Goal: Information Seeking & Learning: Learn about a topic

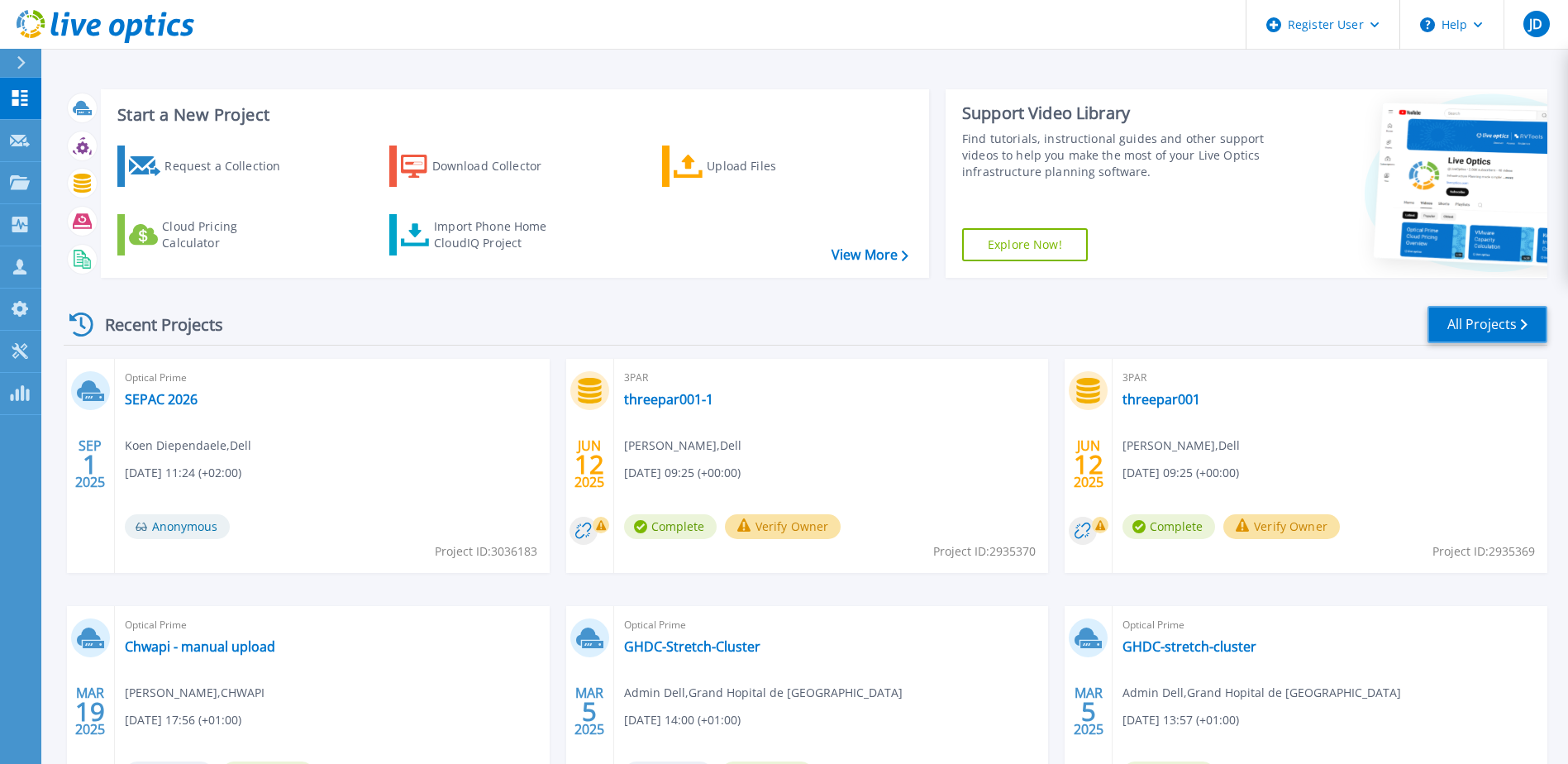
click at [1493, 320] on link "All Projects" at bounding box center [1487, 324] width 119 height 37
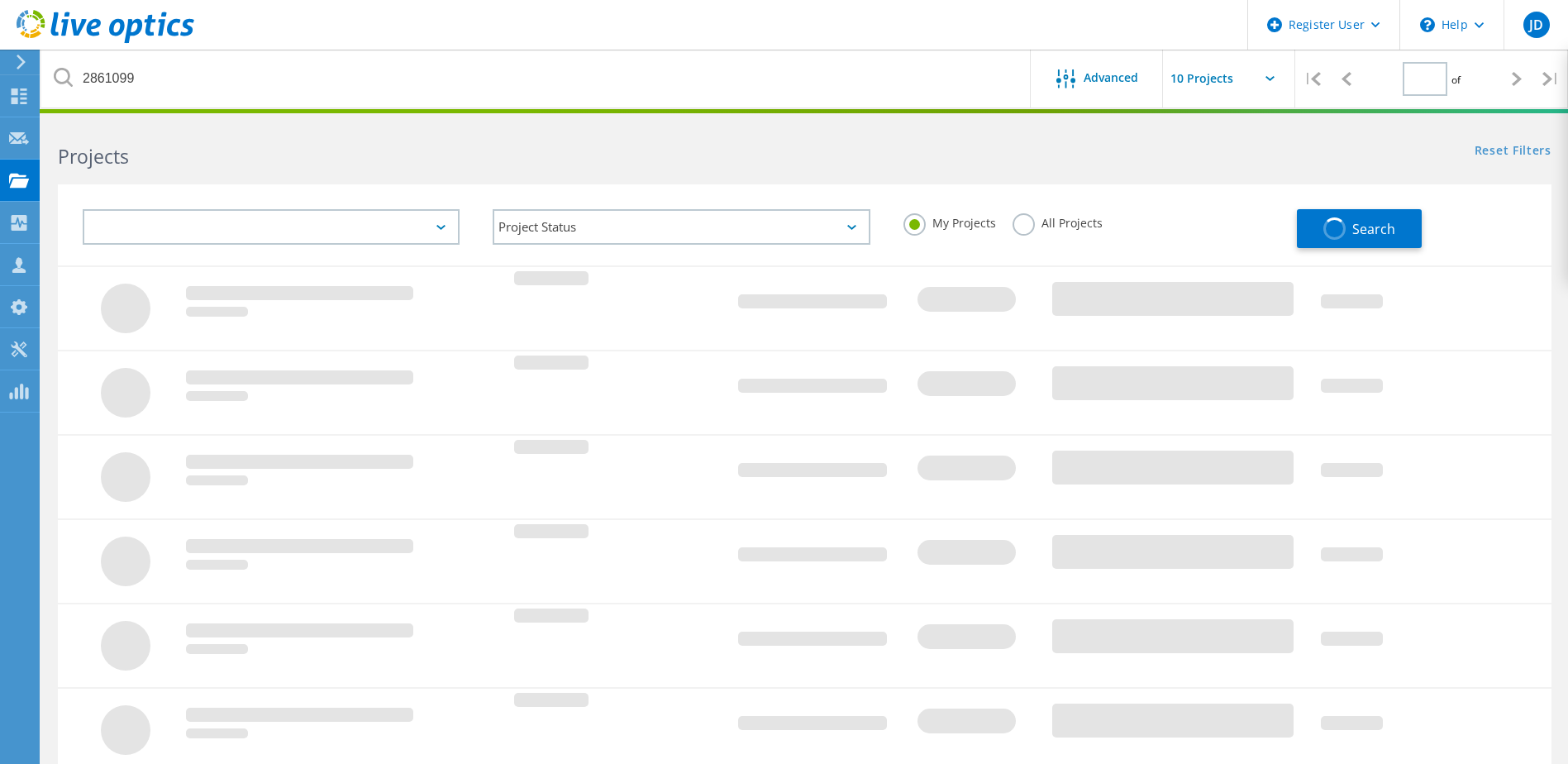
type input "1"
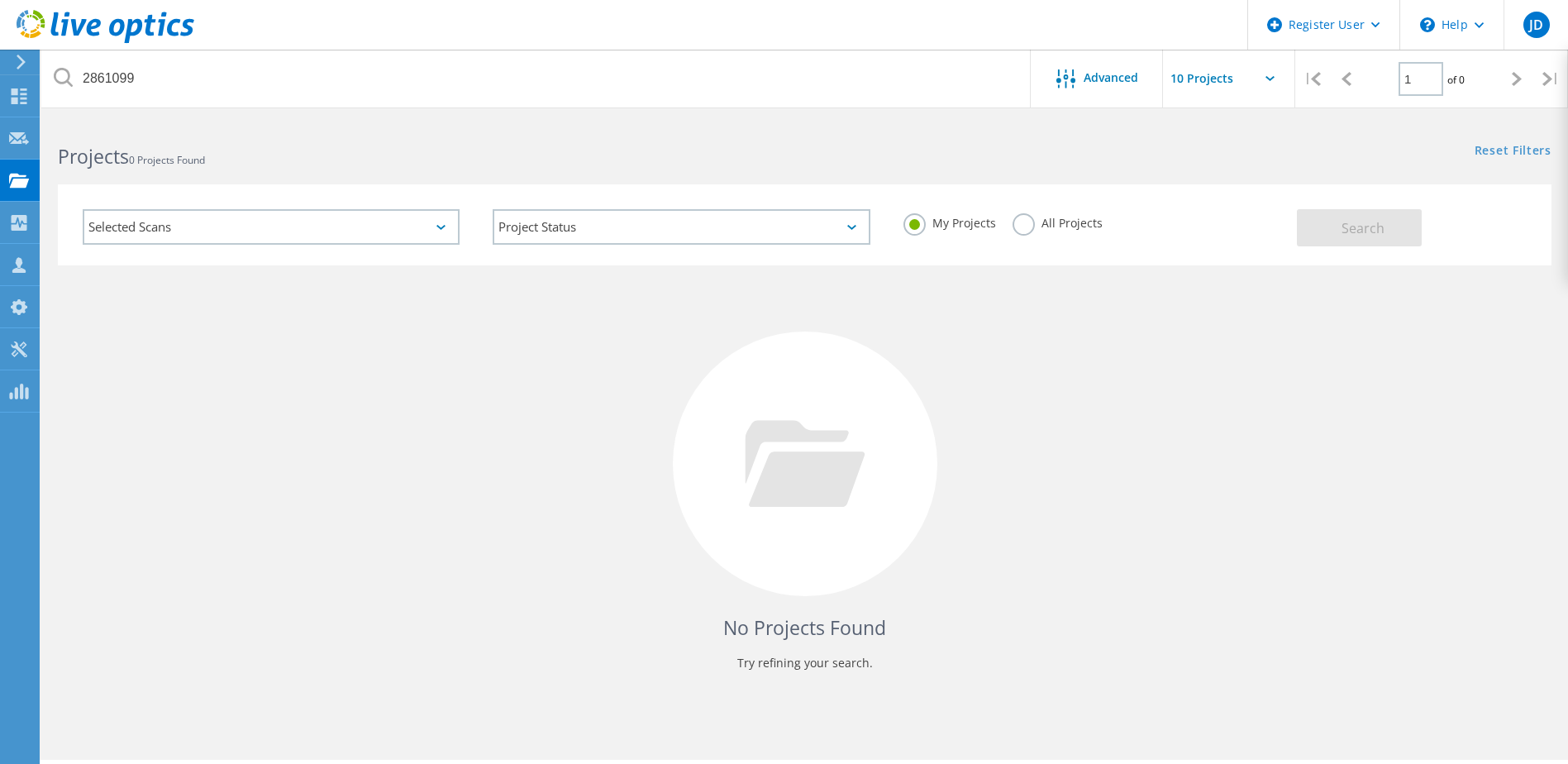
click at [1033, 227] on label "All Projects" at bounding box center [1058, 221] width 90 height 15
click at [0, 0] on input "All Projects" at bounding box center [0, 0] width 0 height 0
click at [1392, 233] on button "Search" at bounding box center [1360, 227] width 125 height 37
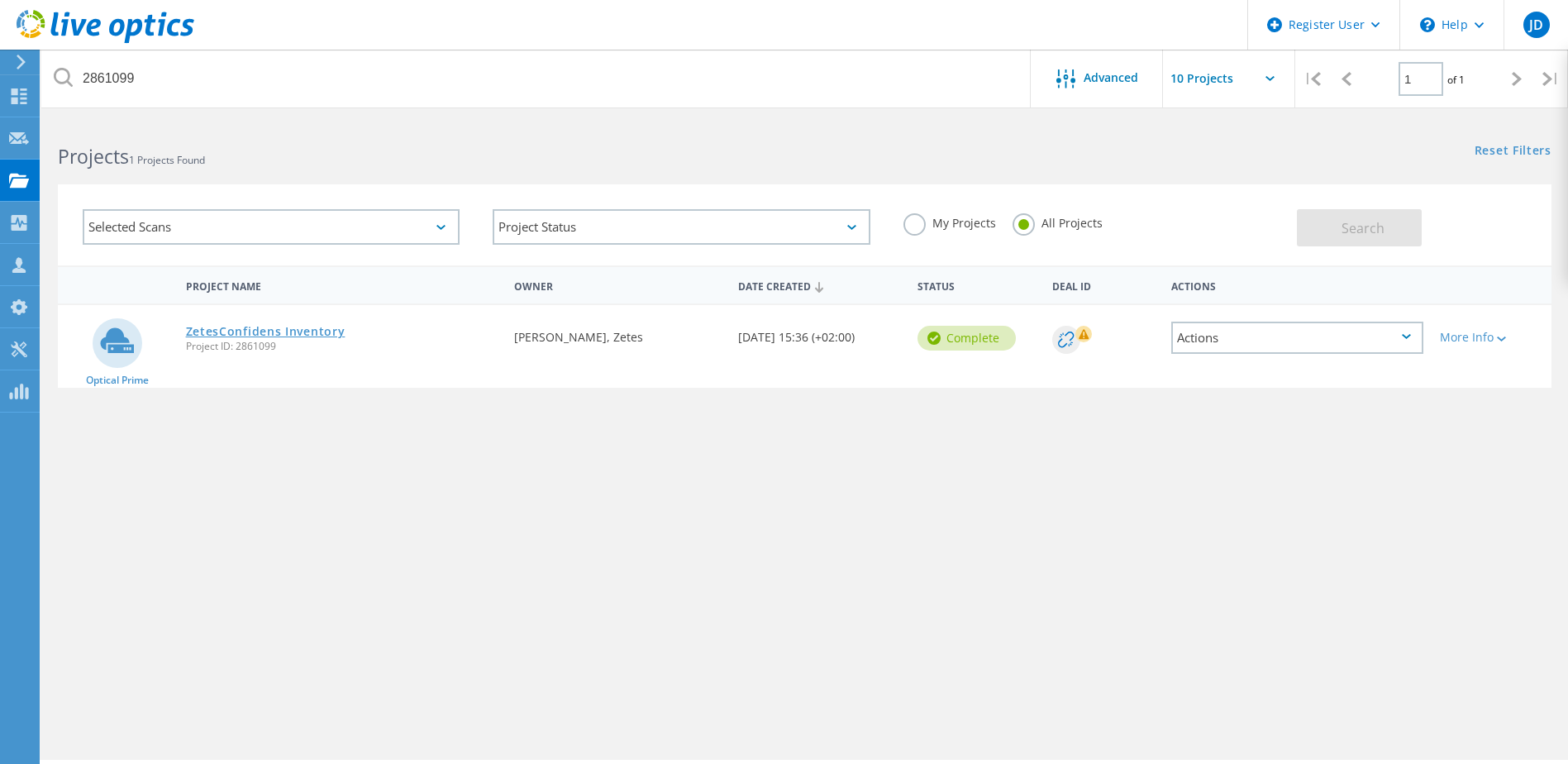
click at [284, 334] on link "ZetesConfidens Inventory" at bounding box center [266, 331] width 159 height 12
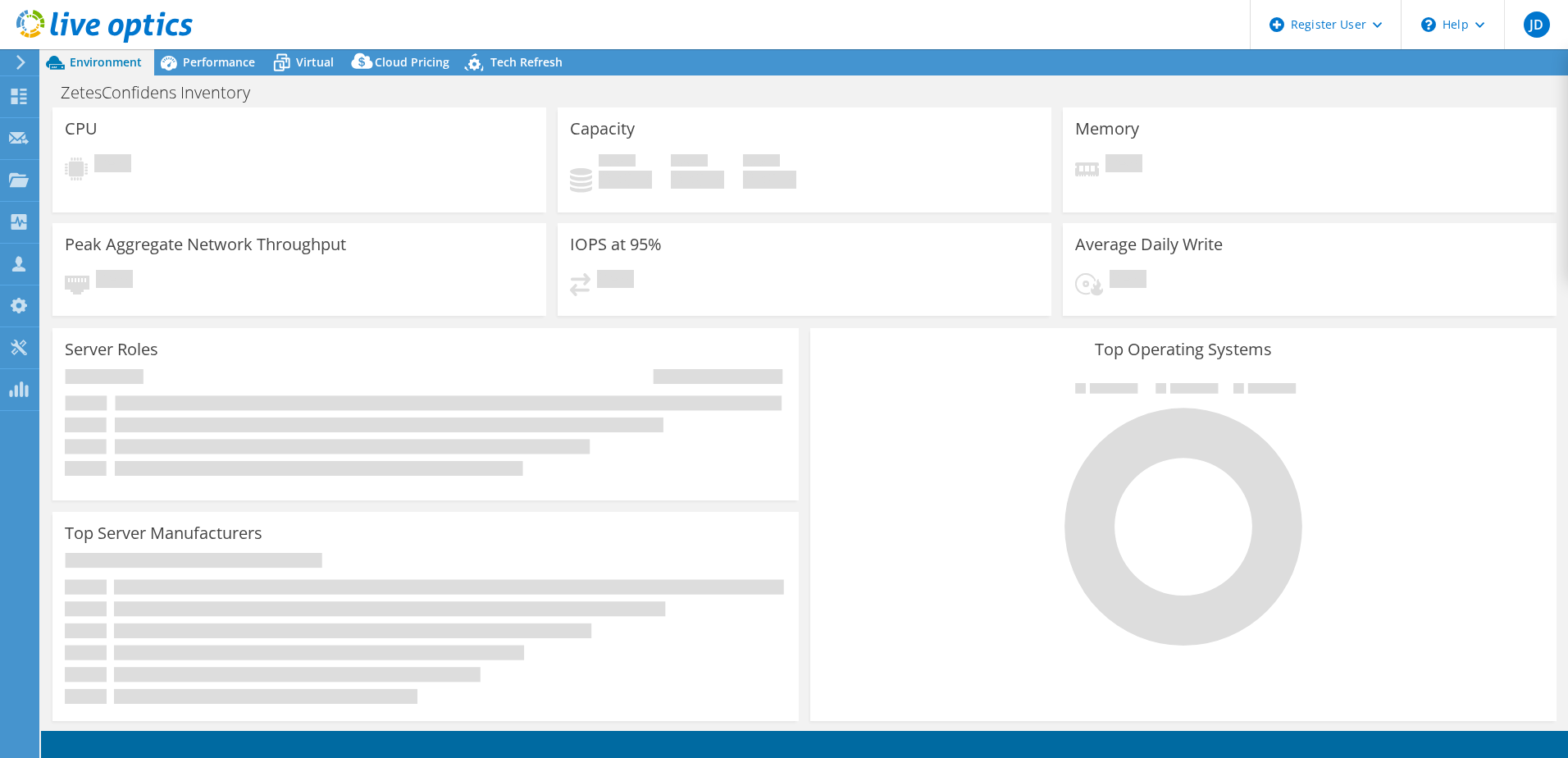
select select "EUFrankfurt"
select select "USD"
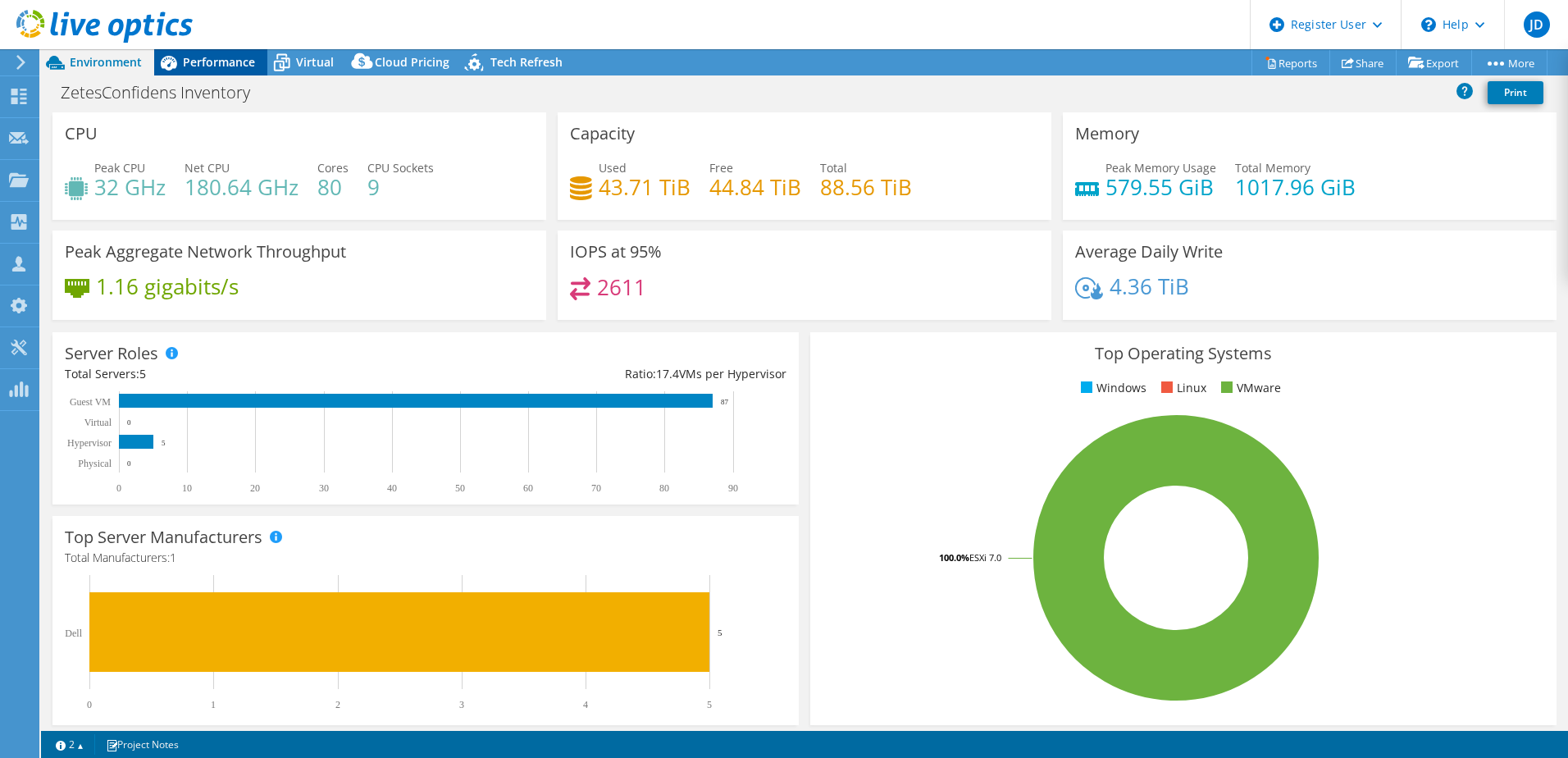
click at [228, 62] on span "Performance" at bounding box center [219, 61] width 72 height 15
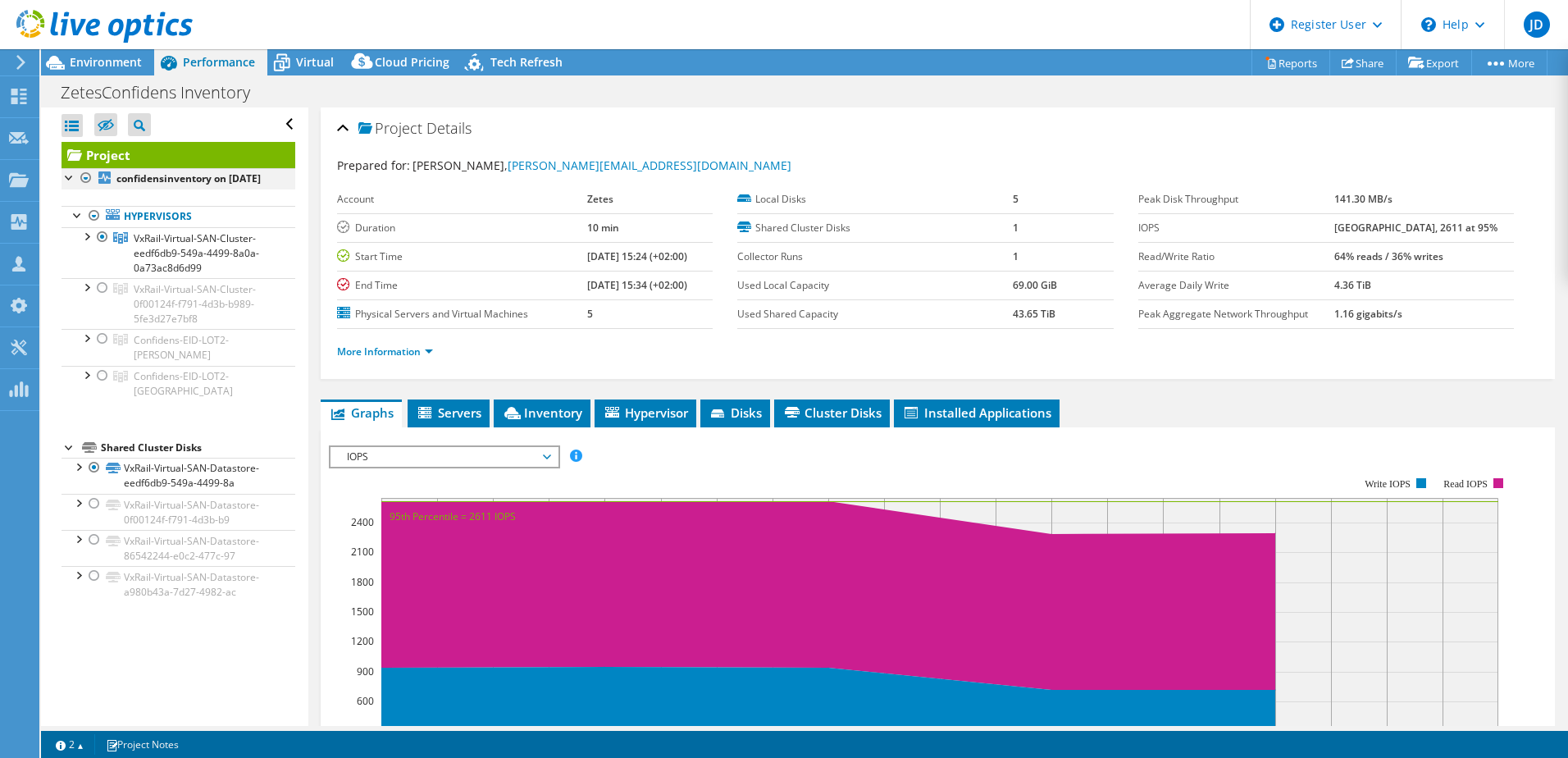
click at [70, 177] on div at bounding box center [70, 176] width 16 height 16
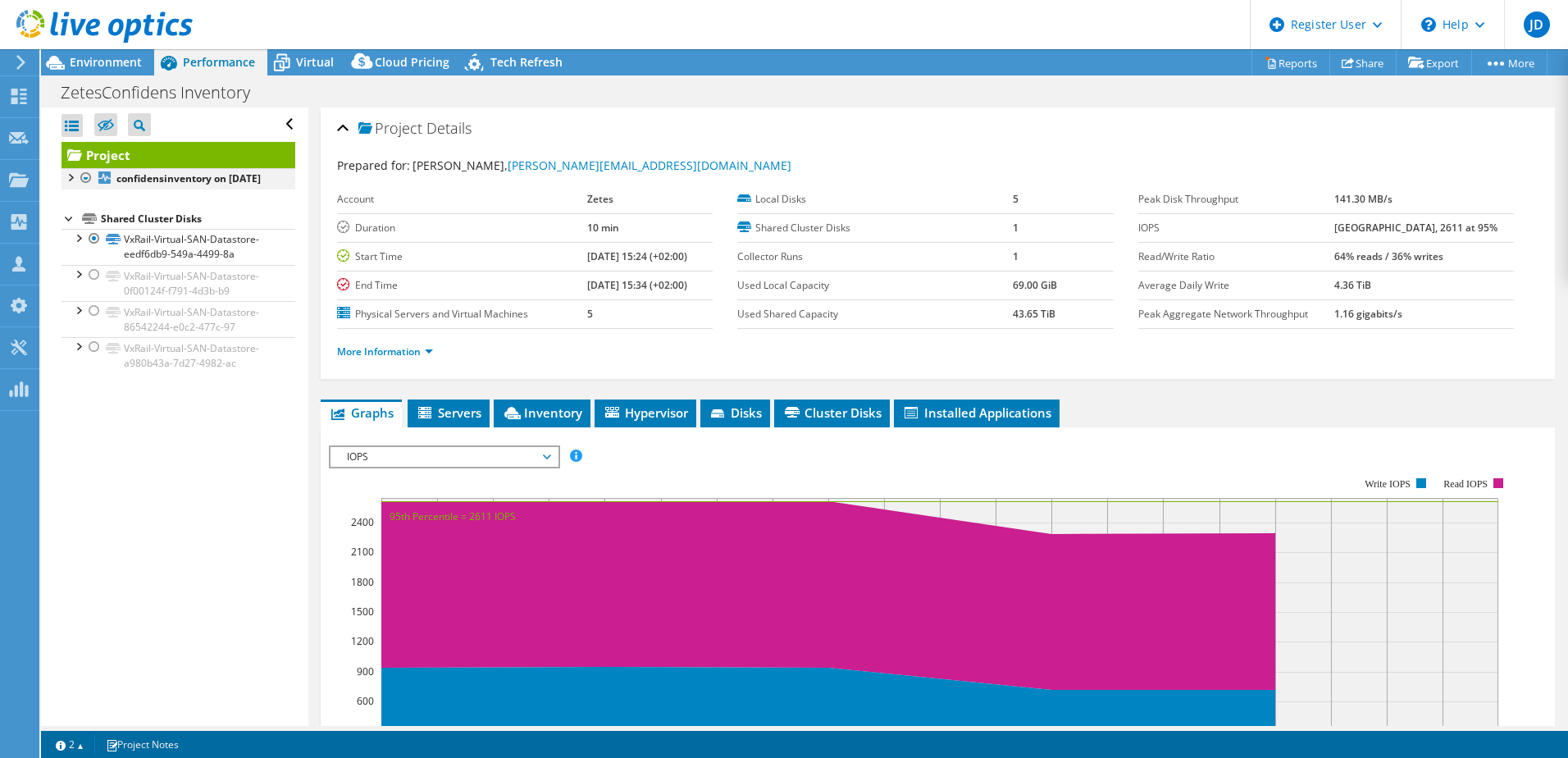
click at [70, 177] on div at bounding box center [70, 176] width 16 height 16
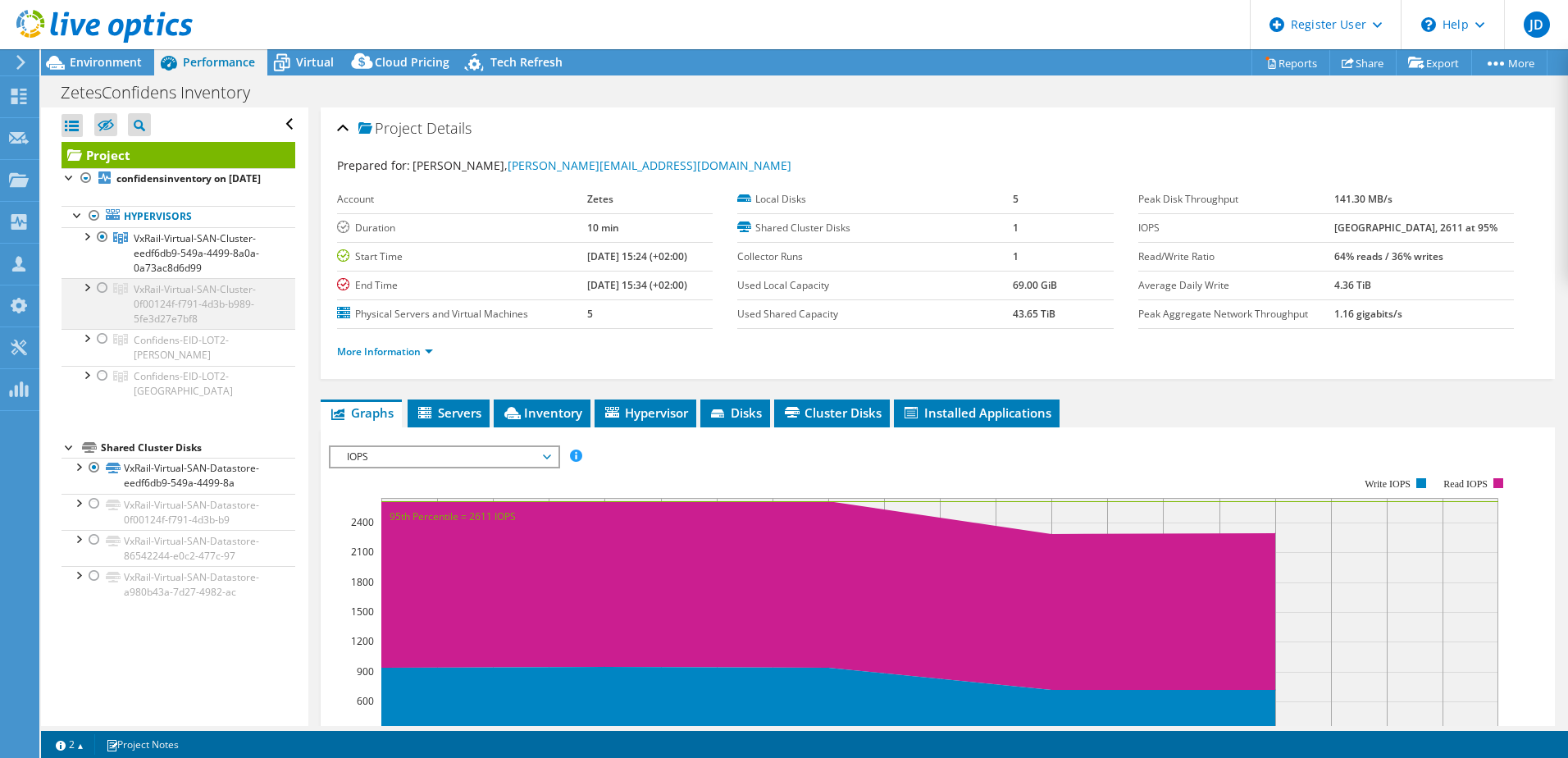
click at [100, 298] on div at bounding box center [102, 288] width 16 height 20
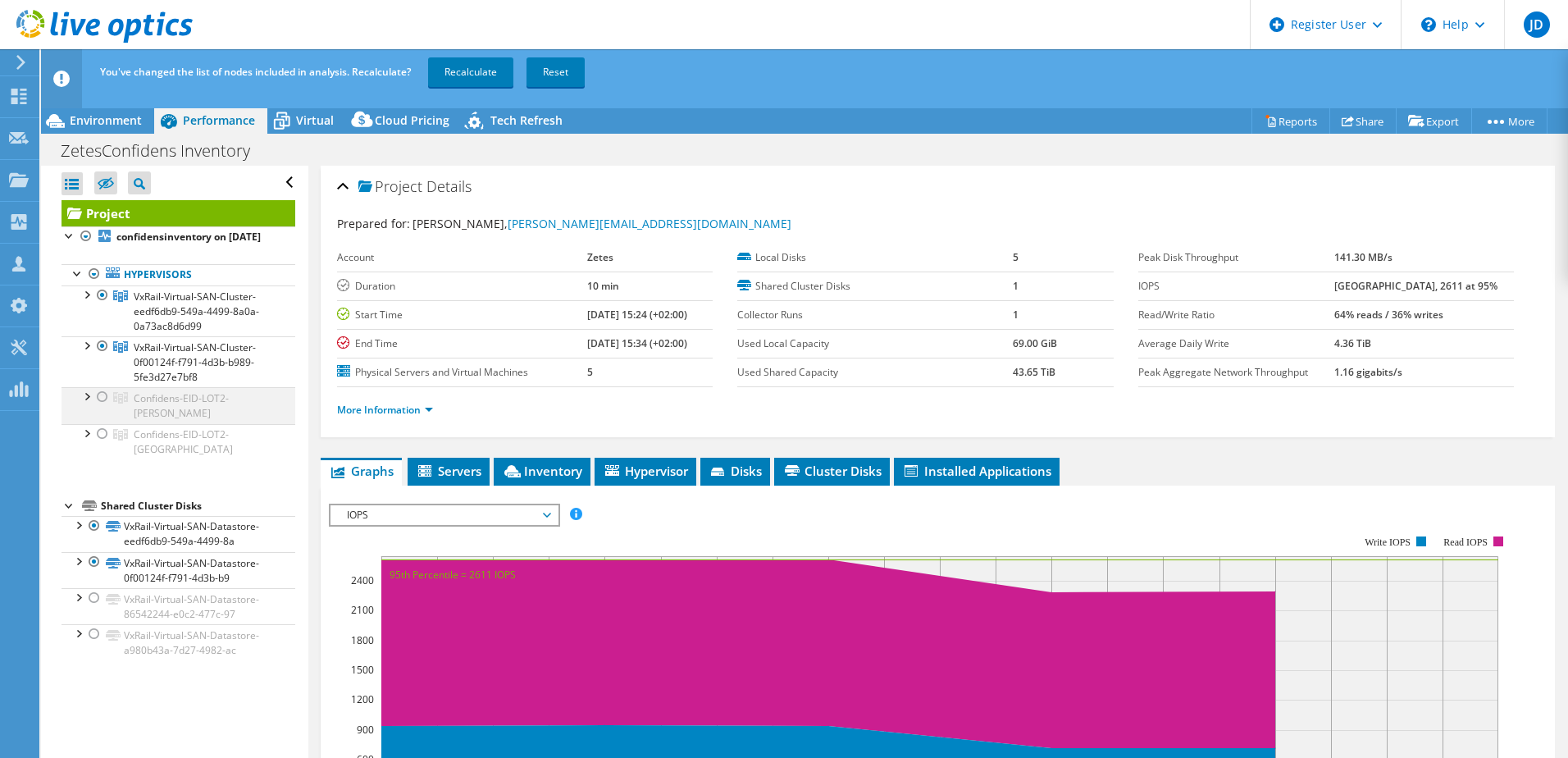
click at [100, 407] on div at bounding box center [102, 397] width 16 height 20
click at [105, 438] on div at bounding box center [102, 434] width 16 height 20
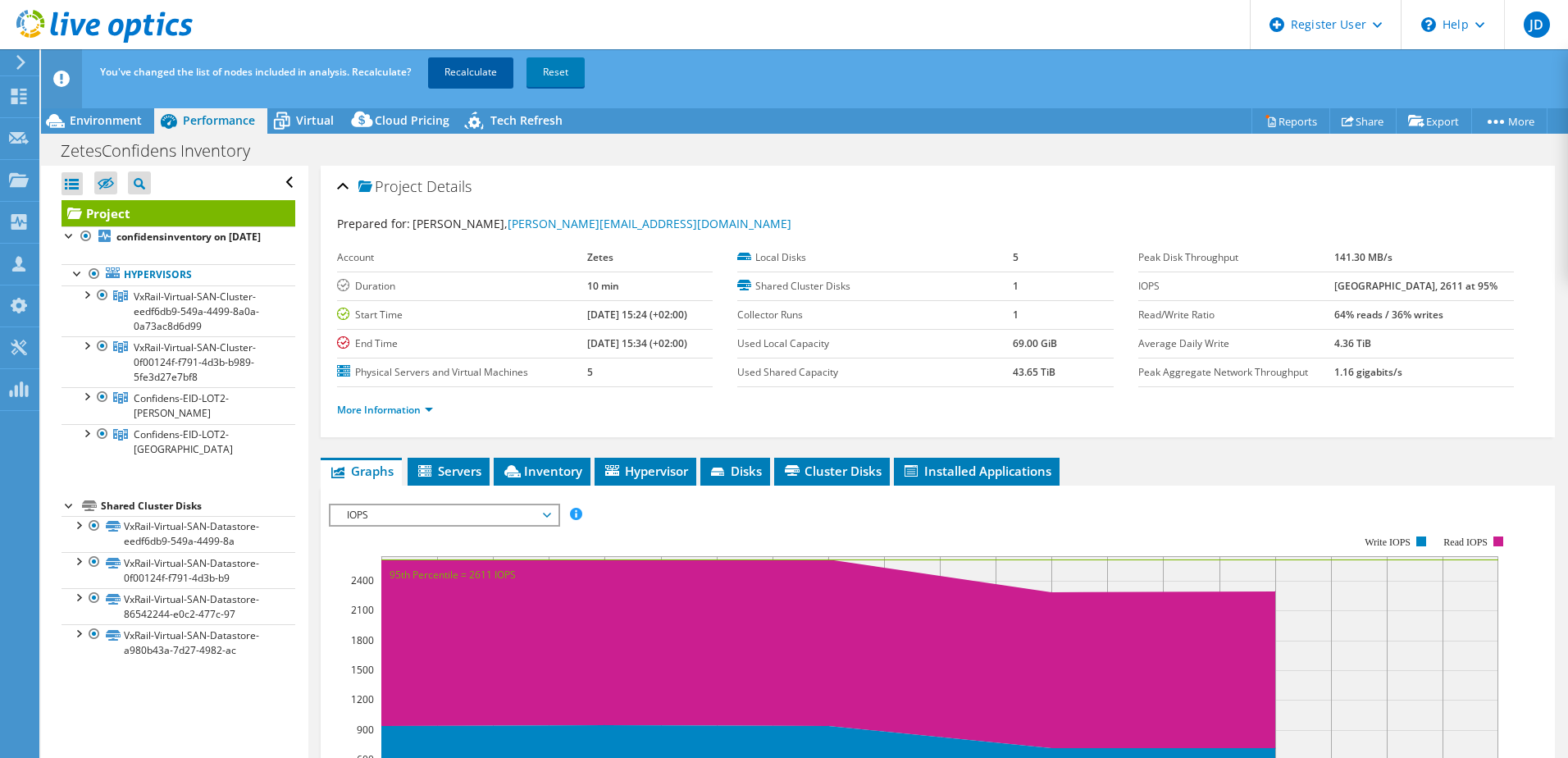
click at [469, 72] on link "Recalculate" at bounding box center [470, 72] width 85 height 30
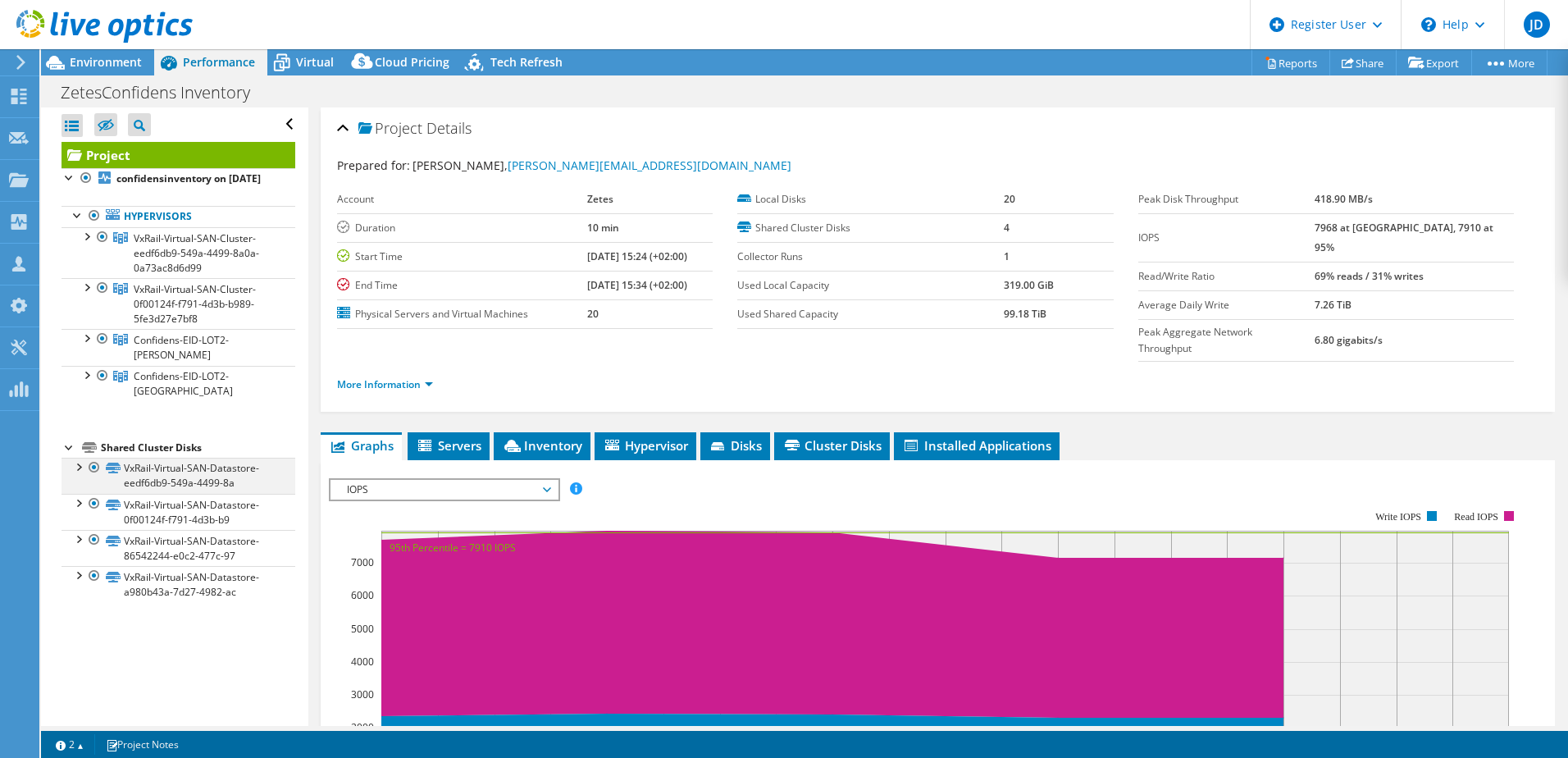
click at [92, 468] on div at bounding box center [94, 468] width 16 height 20
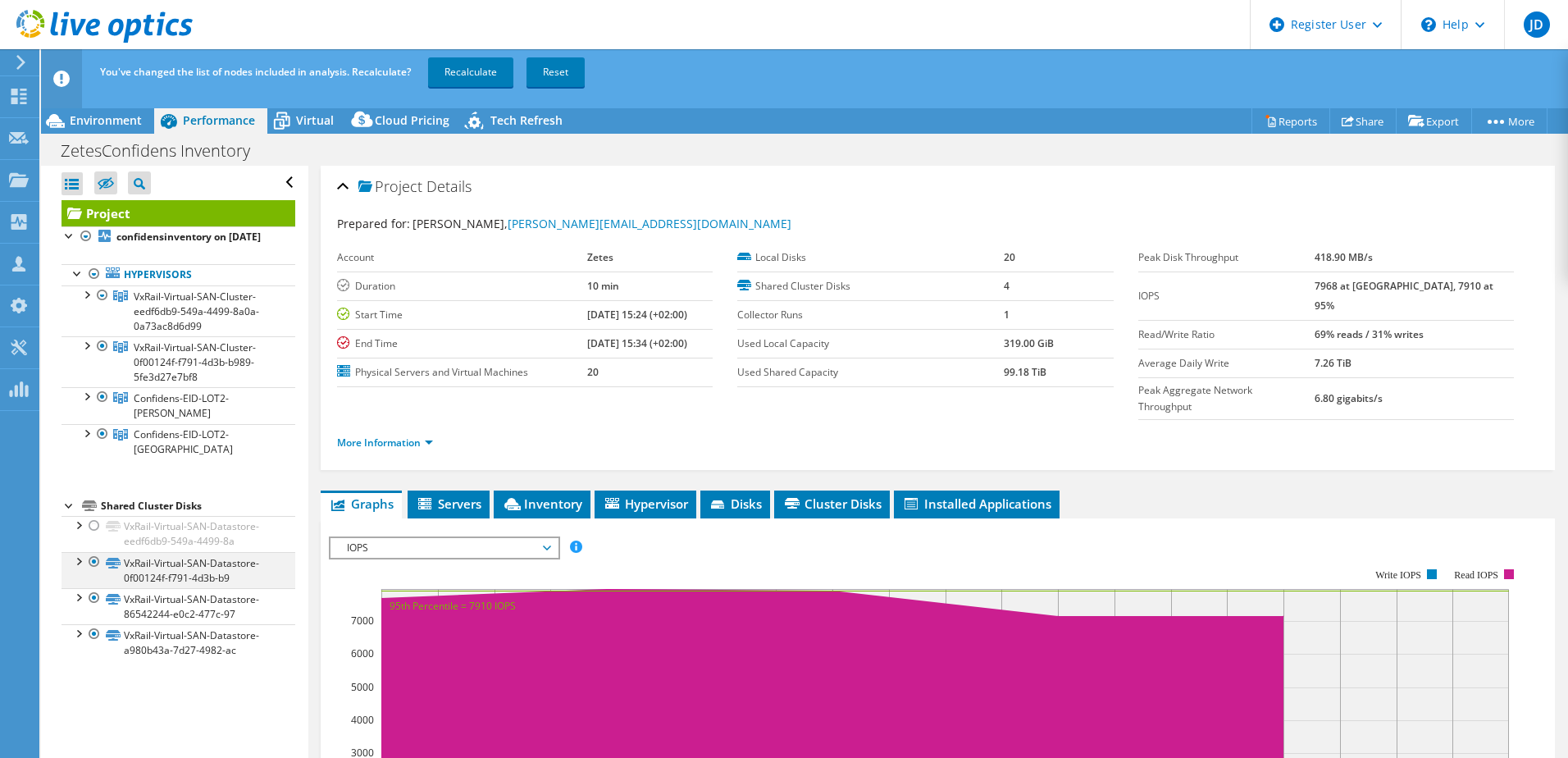
click at [93, 563] on div at bounding box center [94, 562] width 16 height 20
click at [97, 595] on div at bounding box center [94, 598] width 16 height 20
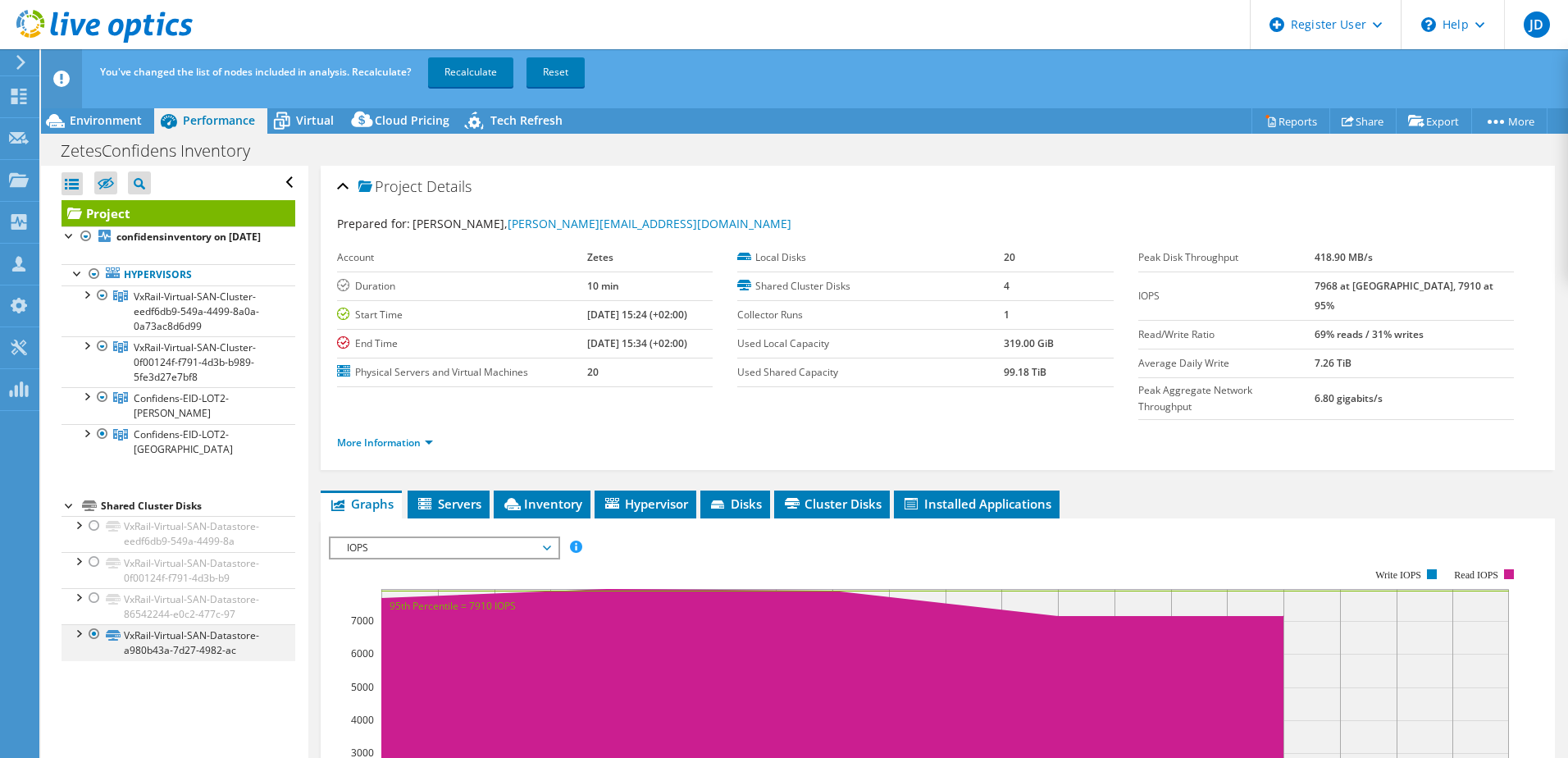
click at [92, 635] on div at bounding box center [94, 634] width 16 height 20
click at [214, 700] on div "Open All Close All Hide Excluded Nodes Project Tree Filter" at bounding box center [174, 475] width 267 height 619
click at [461, 72] on link "Recalculate" at bounding box center [470, 72] width 85 height 30
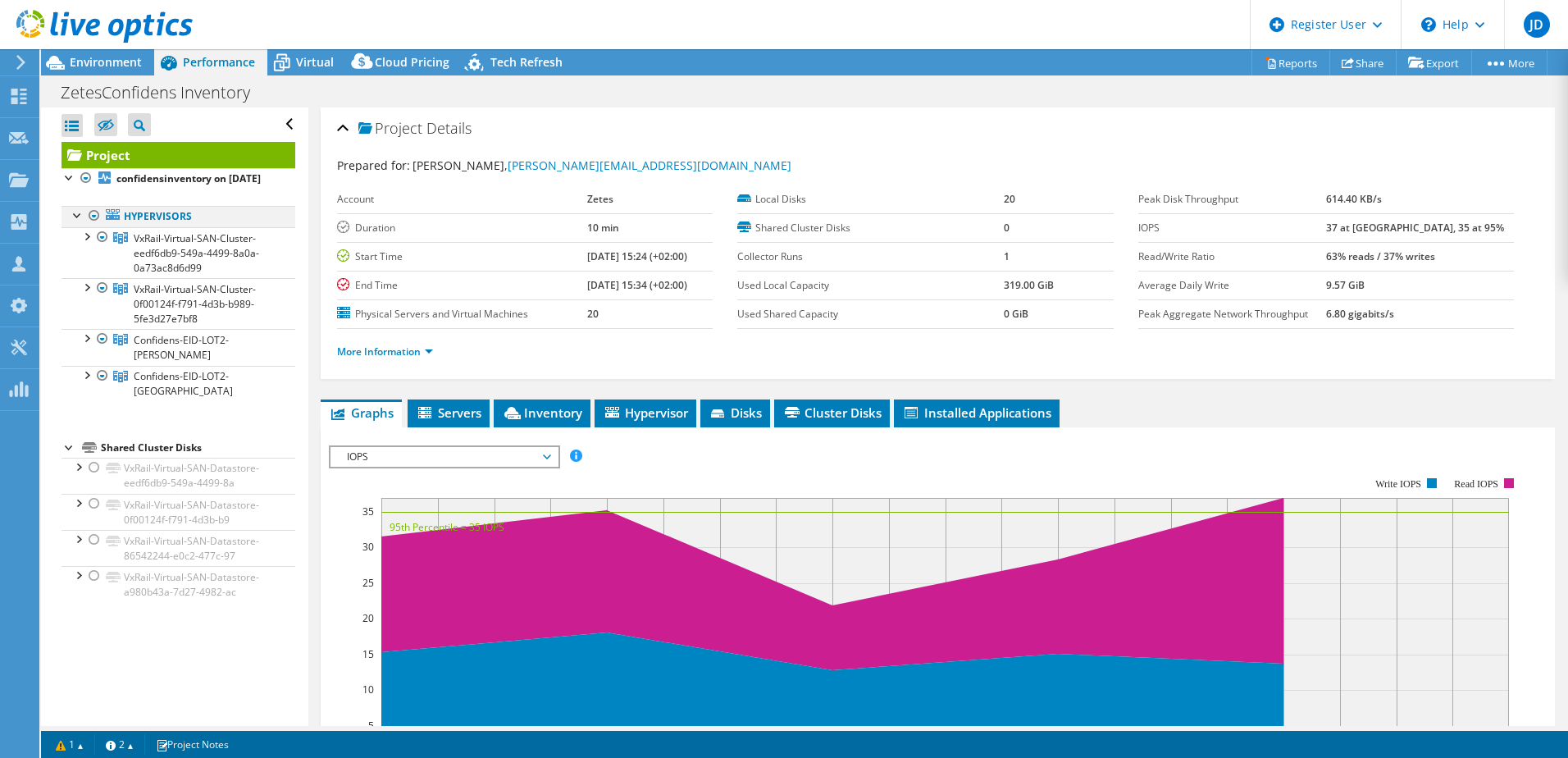
click at [92, 225] on div at bounding box center [94, 216] width 16 height 20
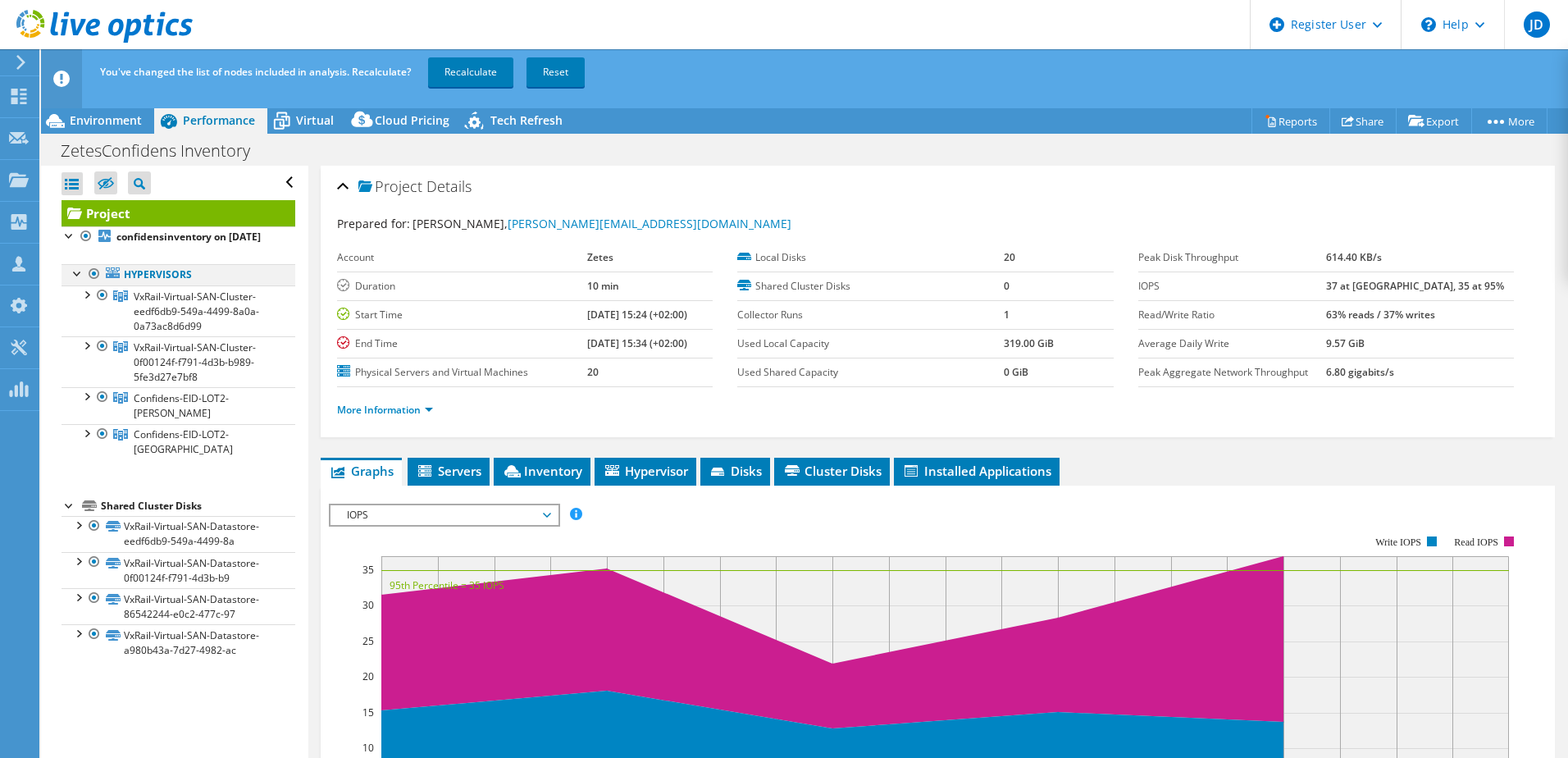
click at [95, 284] on div at bounding box center [94, 274] width 16 height 20
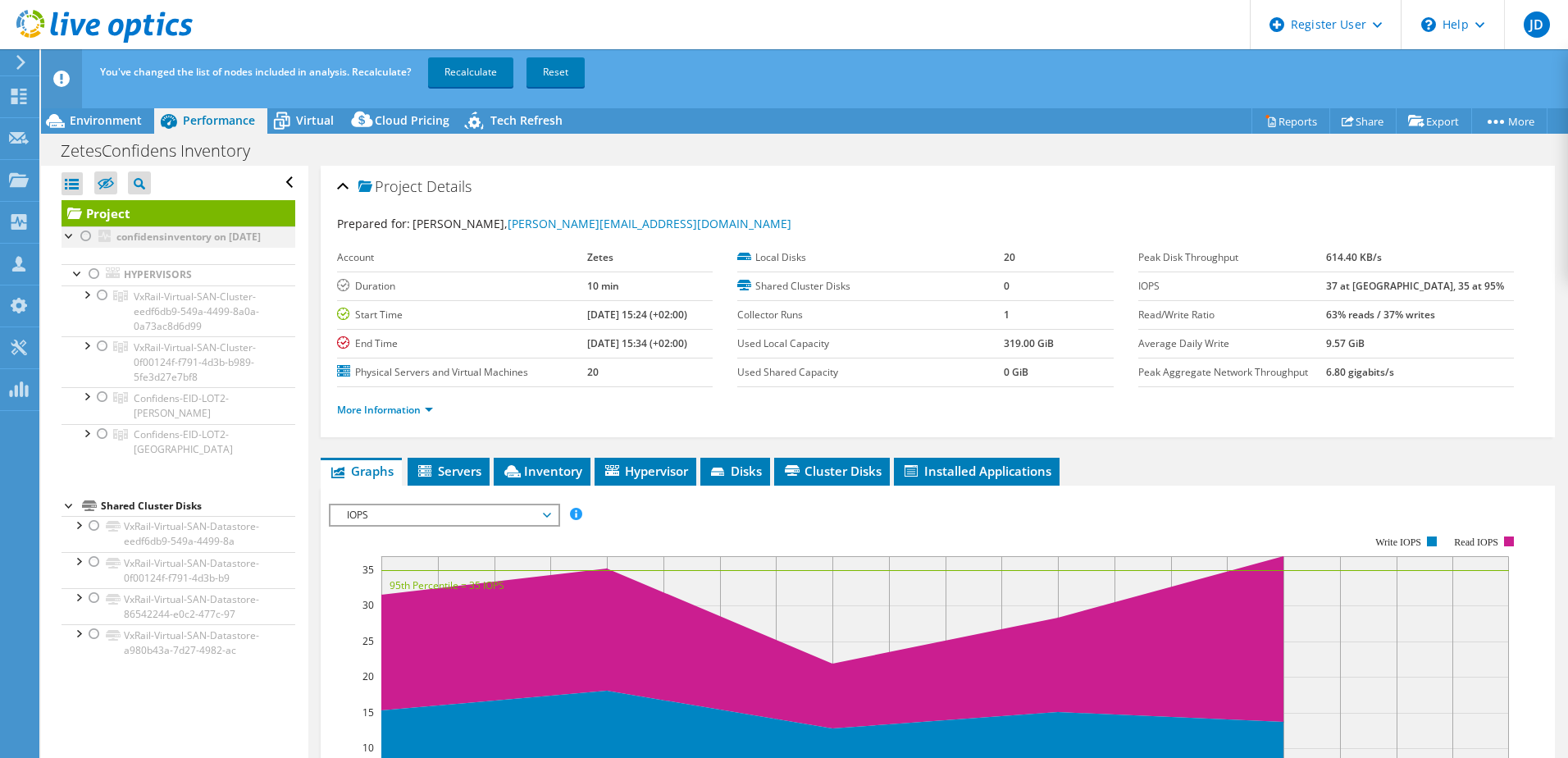
click at [71, 233] on div at bounding box center [70, 234] width 16 height 16
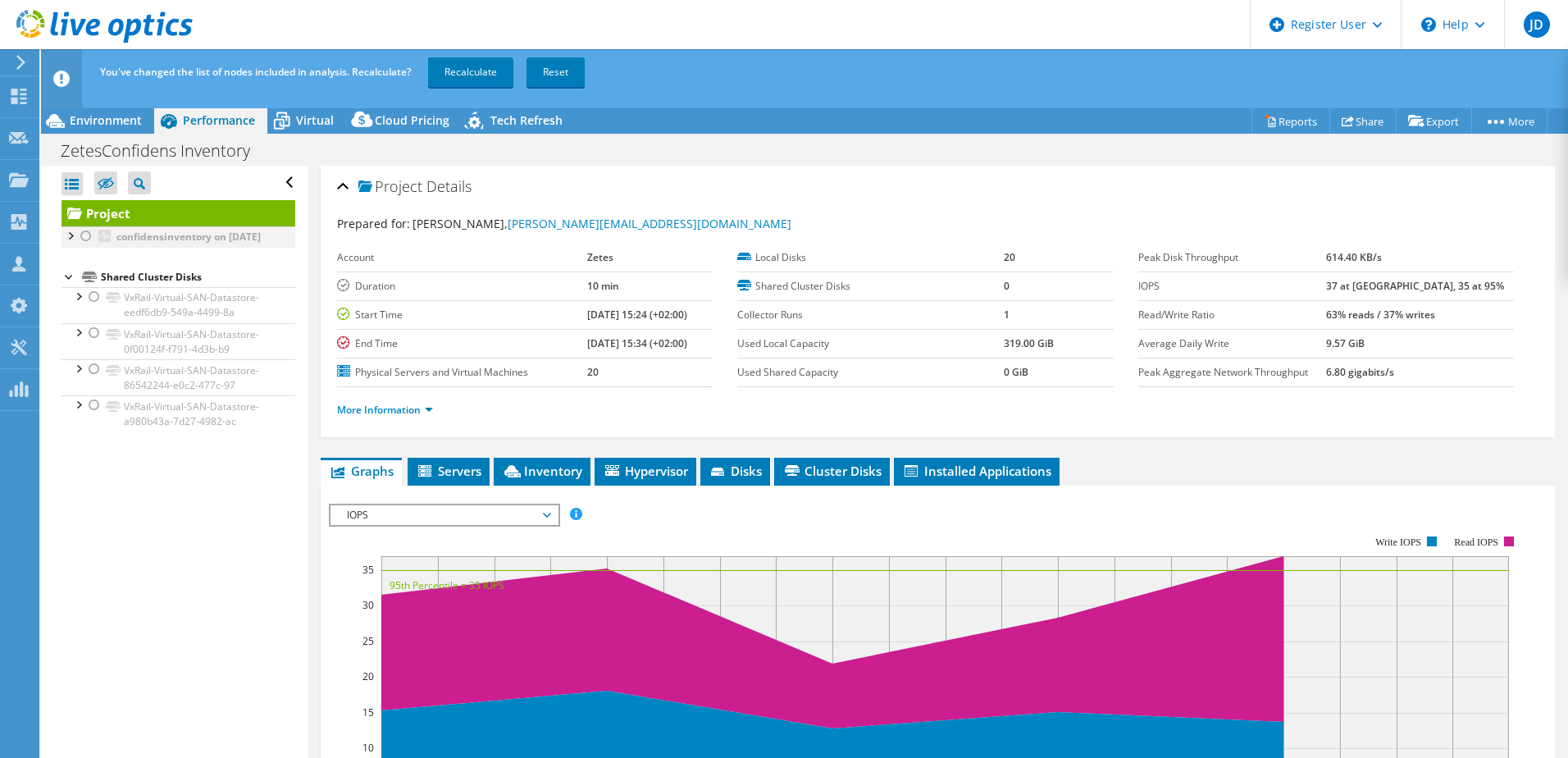
click at [69, 233] on div at bounding box center [70, 234] width 16 height 16
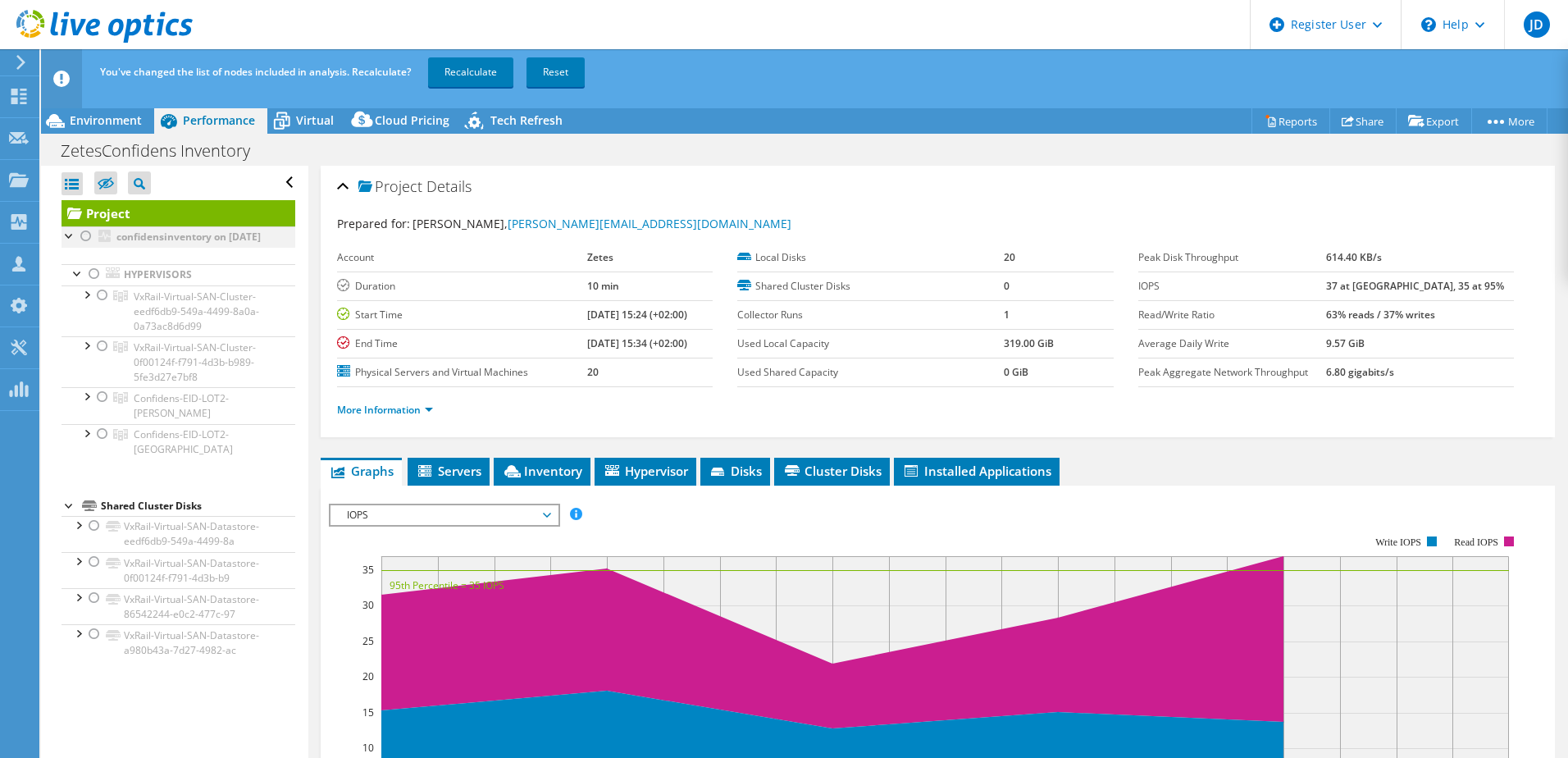
click at [91, 241] on div at bounding box center [86, 236] width 16 height 20
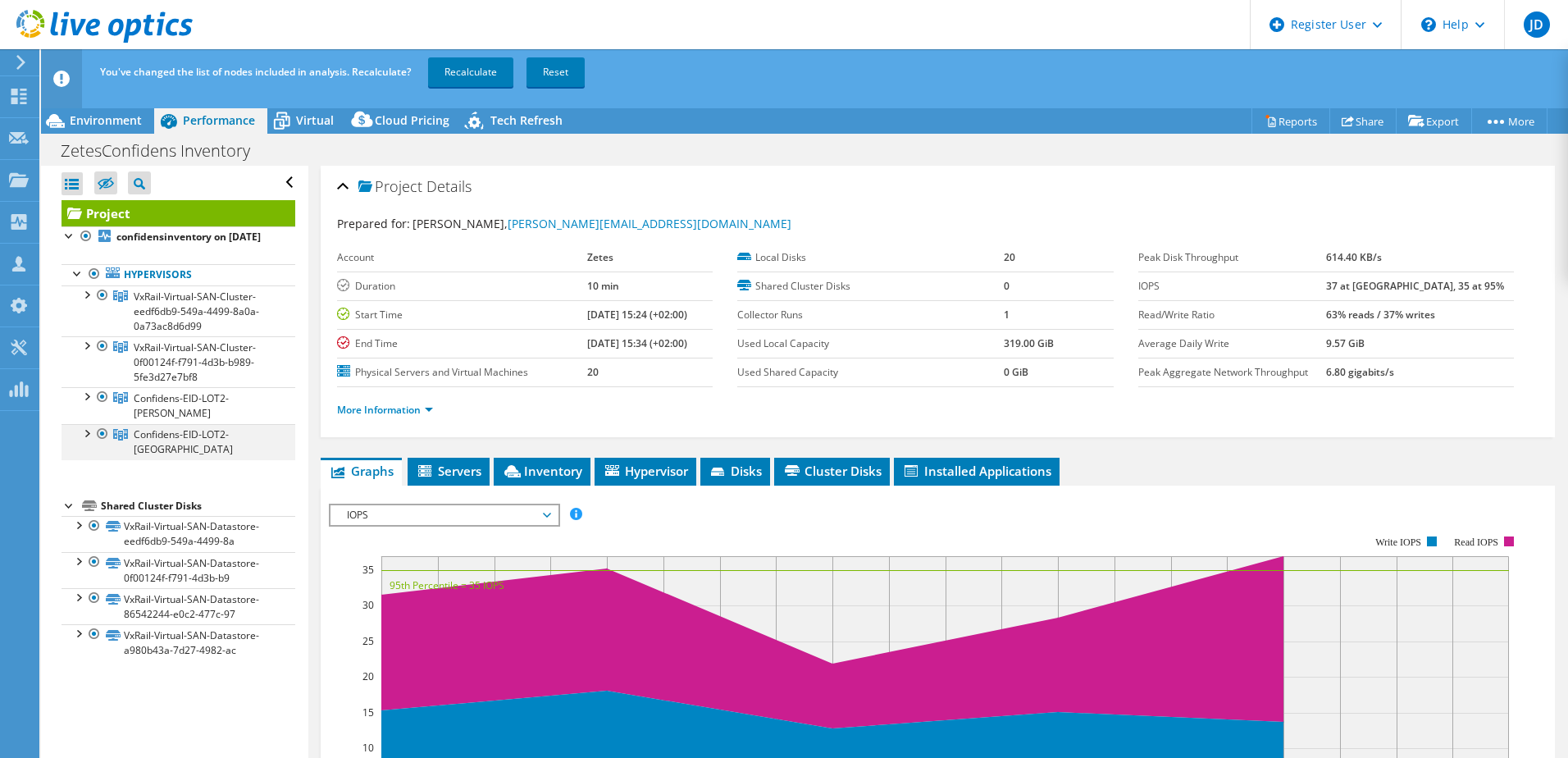
click at [103, 433] on div at bounding box center [102, 434] width 16 height 20
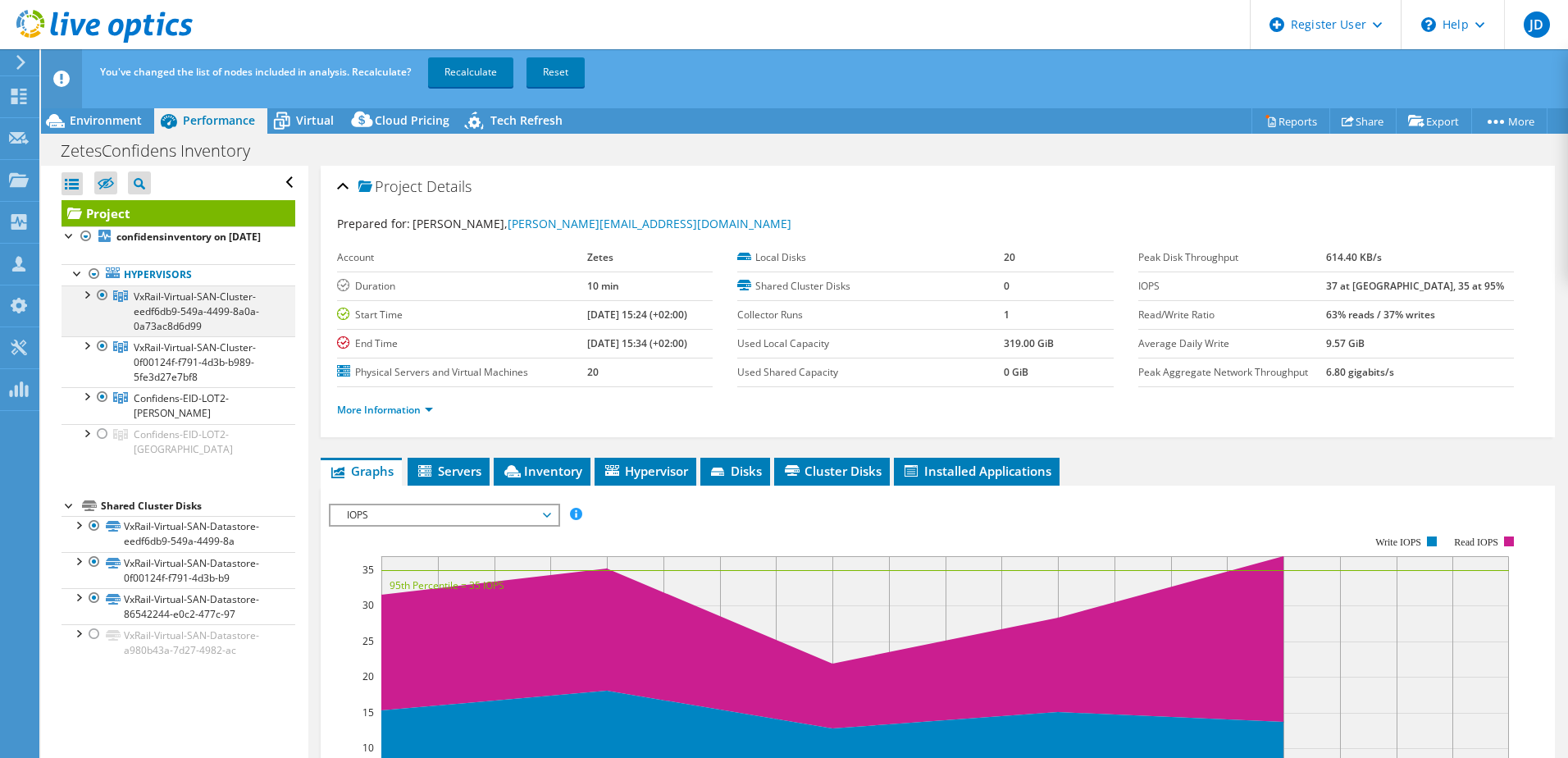
click at [102, 305] on div at bounding box center [102, 295] width 16 height 20
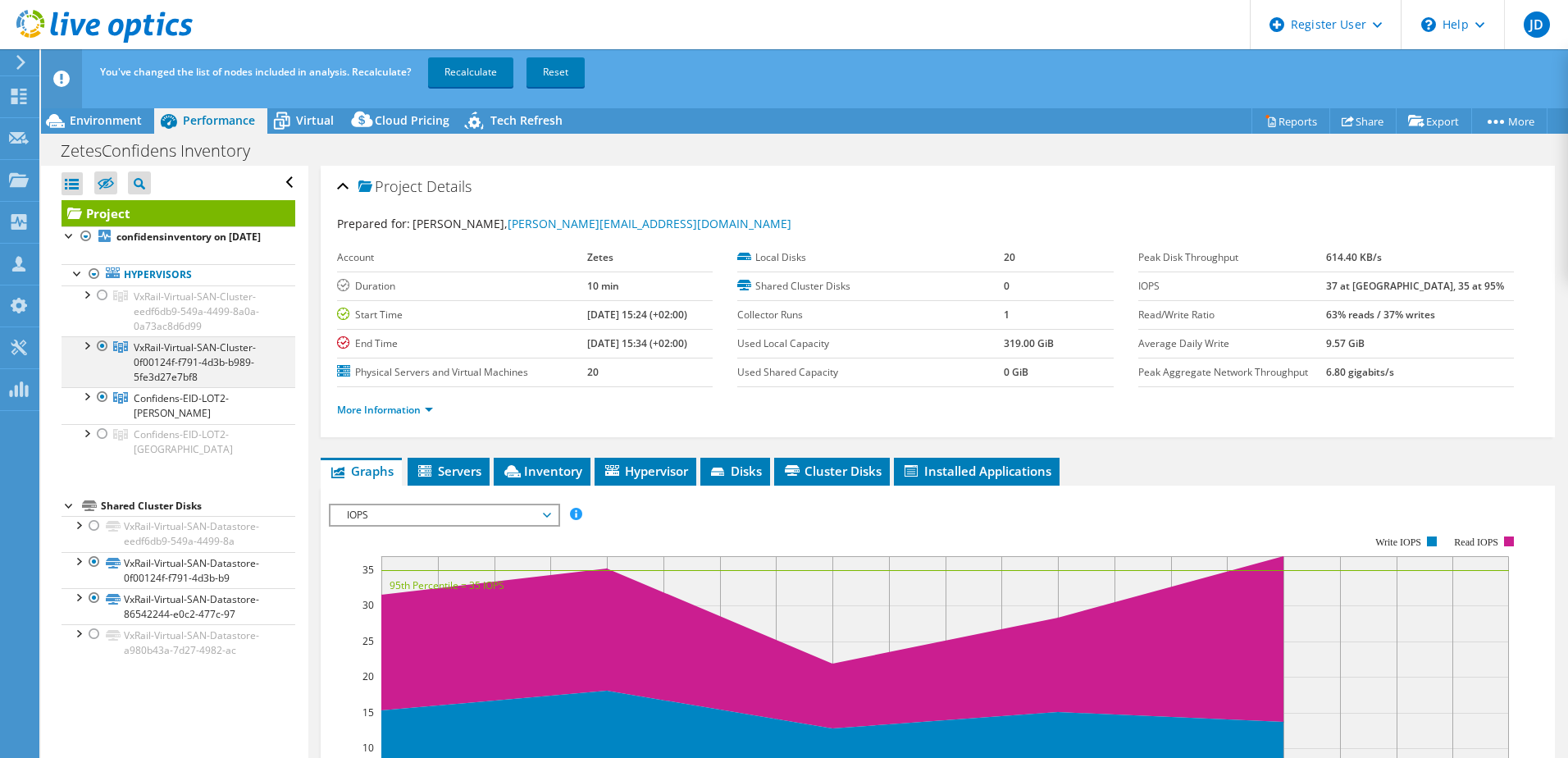
click at [102, 357] on div at bounding box center [102, 347] width 16 height 20
click at [481, 57] on div "You've changed the list of nodes included in analysis. Recalculate? Recalculate…" at bounding box center [835, 72] width 1478 height 46
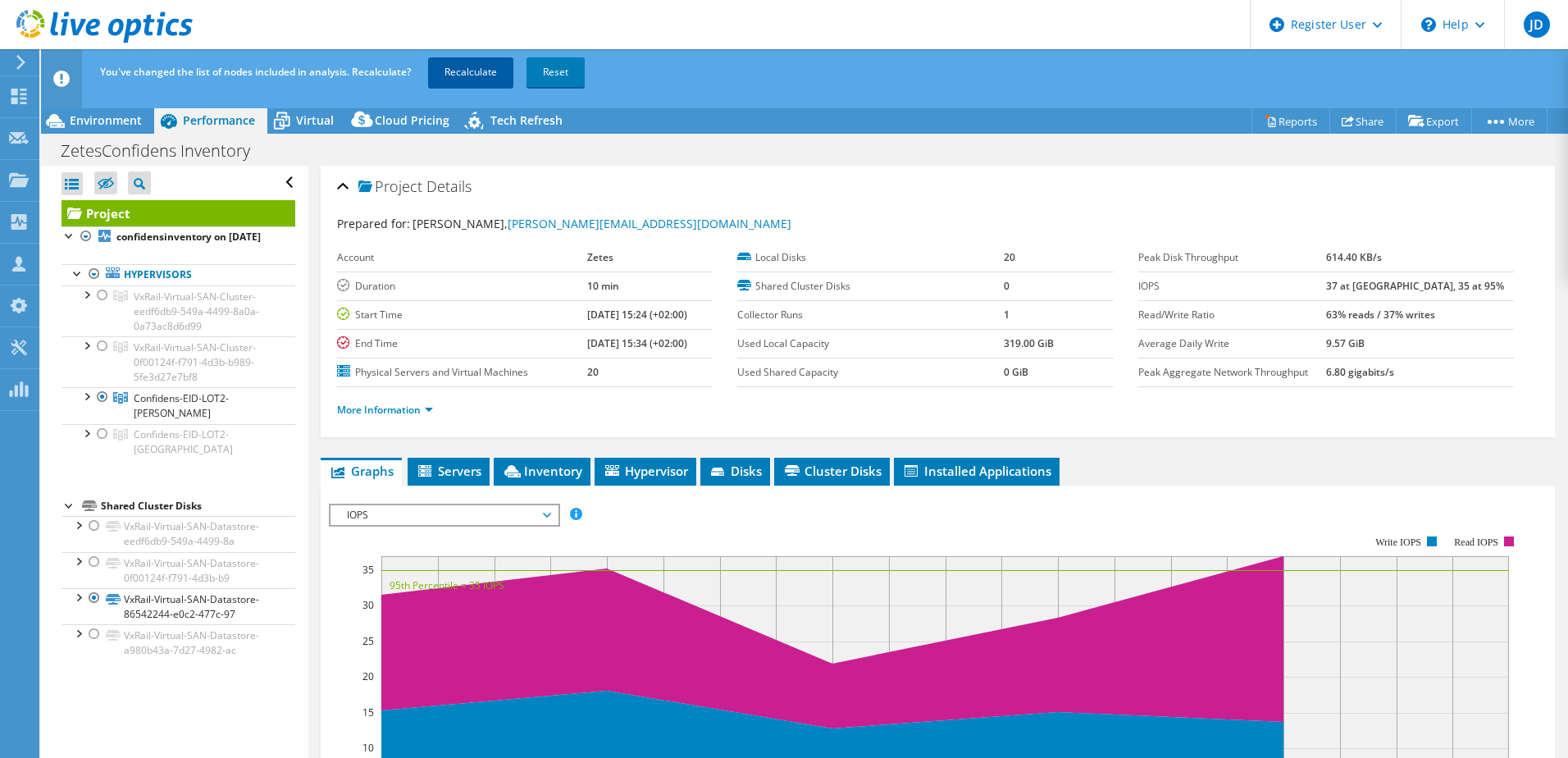
click at [470, 71] on link "Recalculate" at bounding box center [470, 72] width 85 height 30
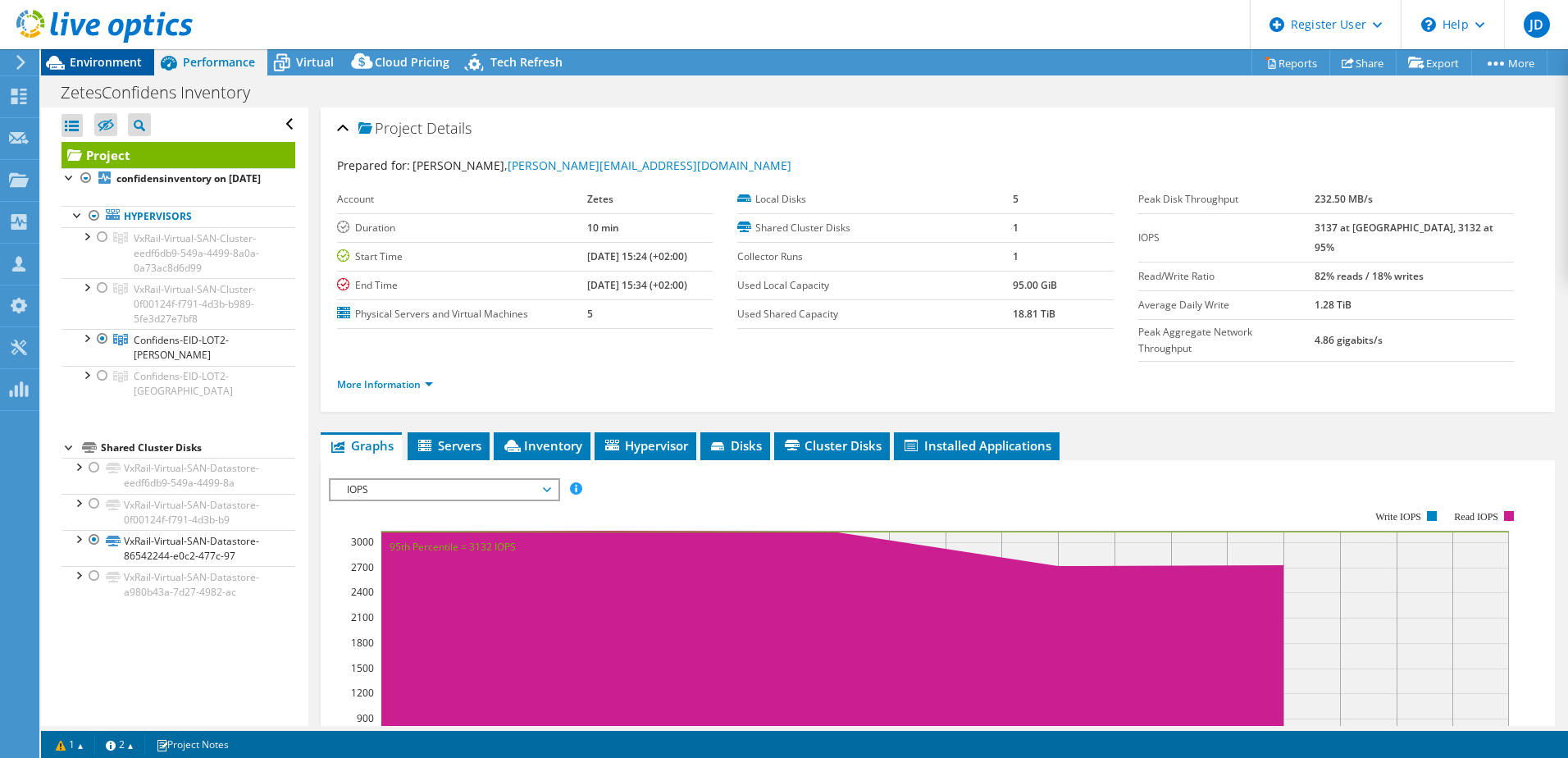
click at [88, 64] on span "Environment" at bounding box center [106, 61] width 72 height 15
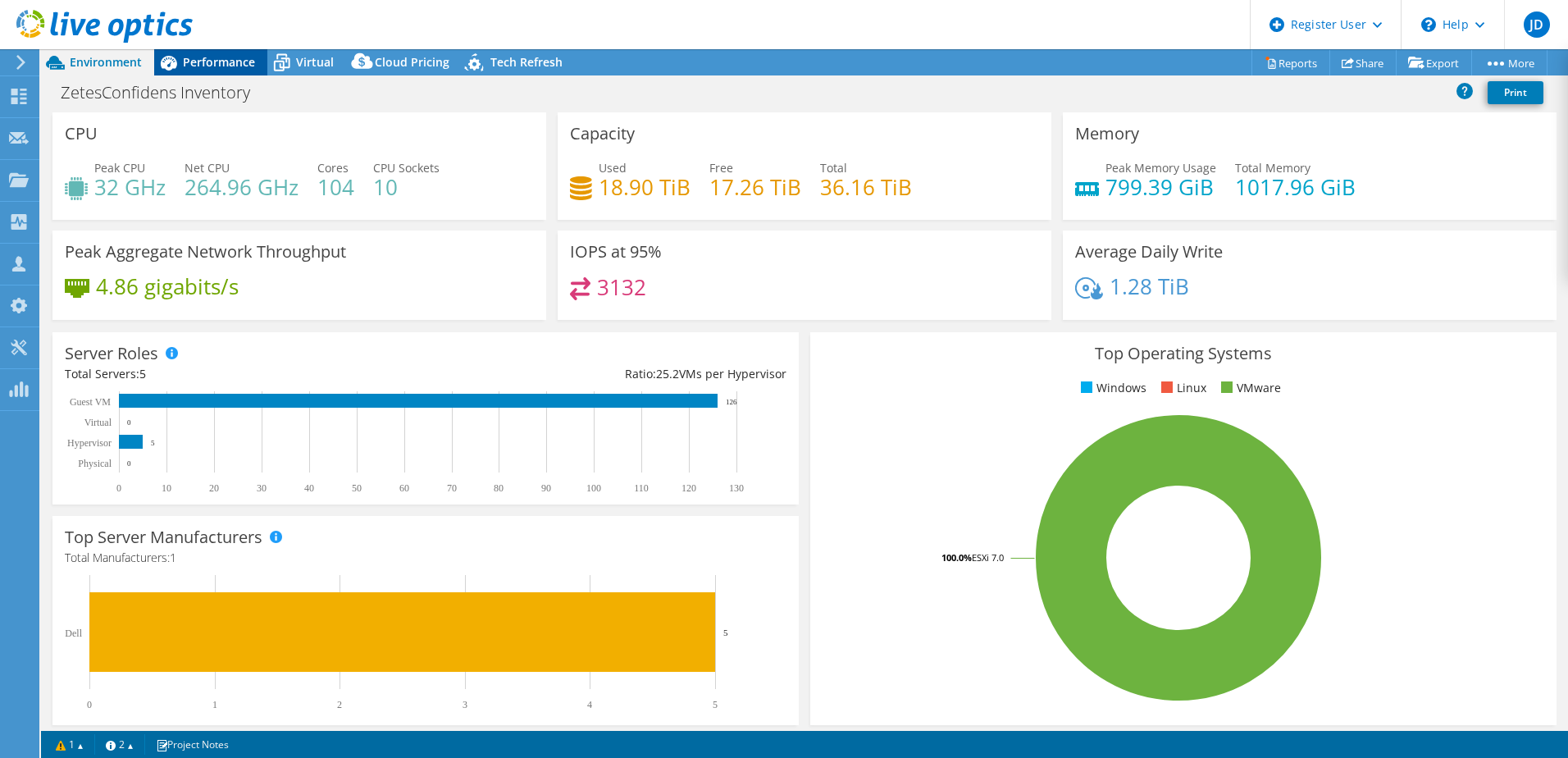
click at [196, 61] on span "Performance" at bounding box center [219, 61] width 72 height 15
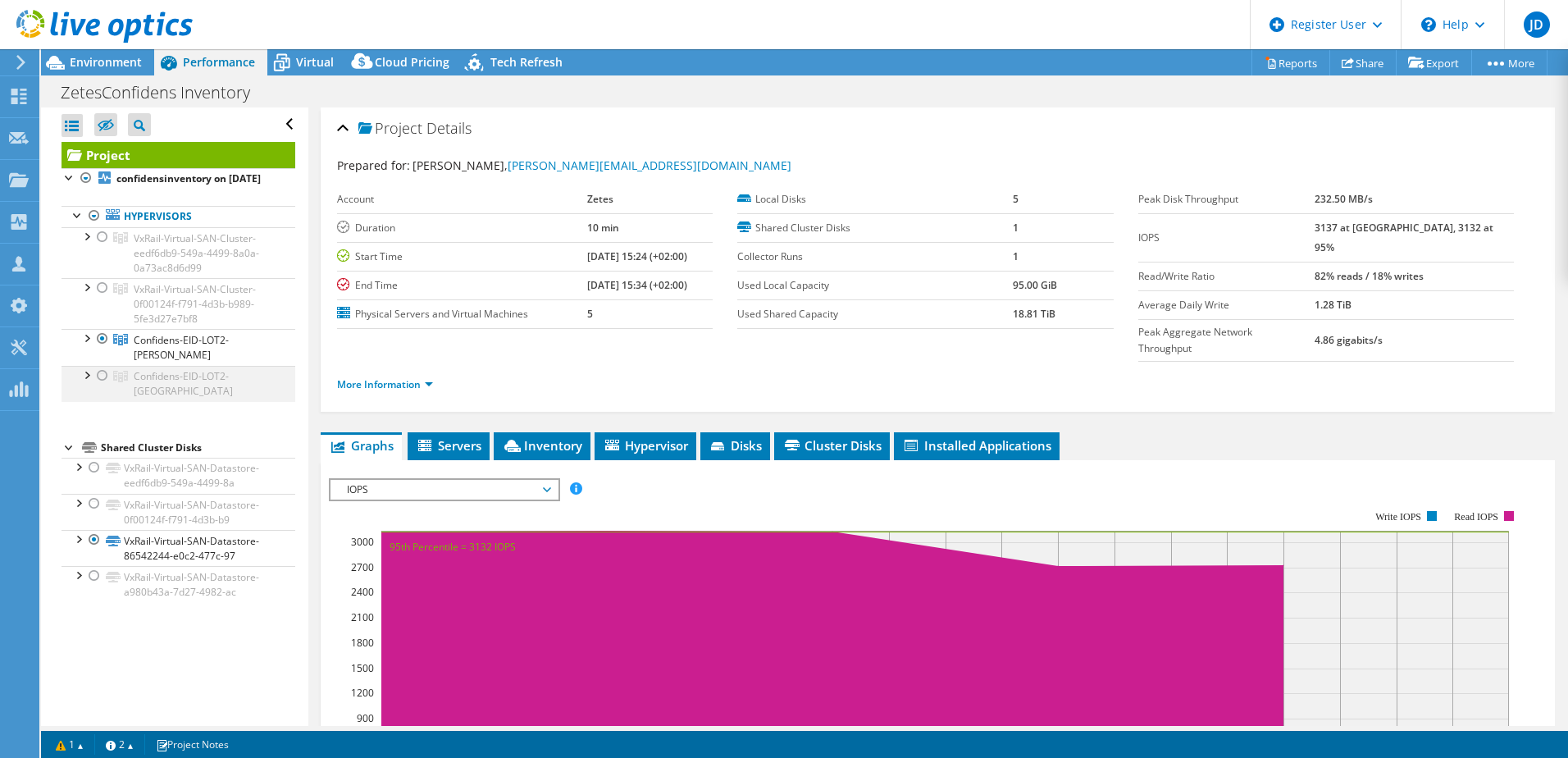
click at [100, 376] on div at bounding box center [102, 376] width 16 height 20
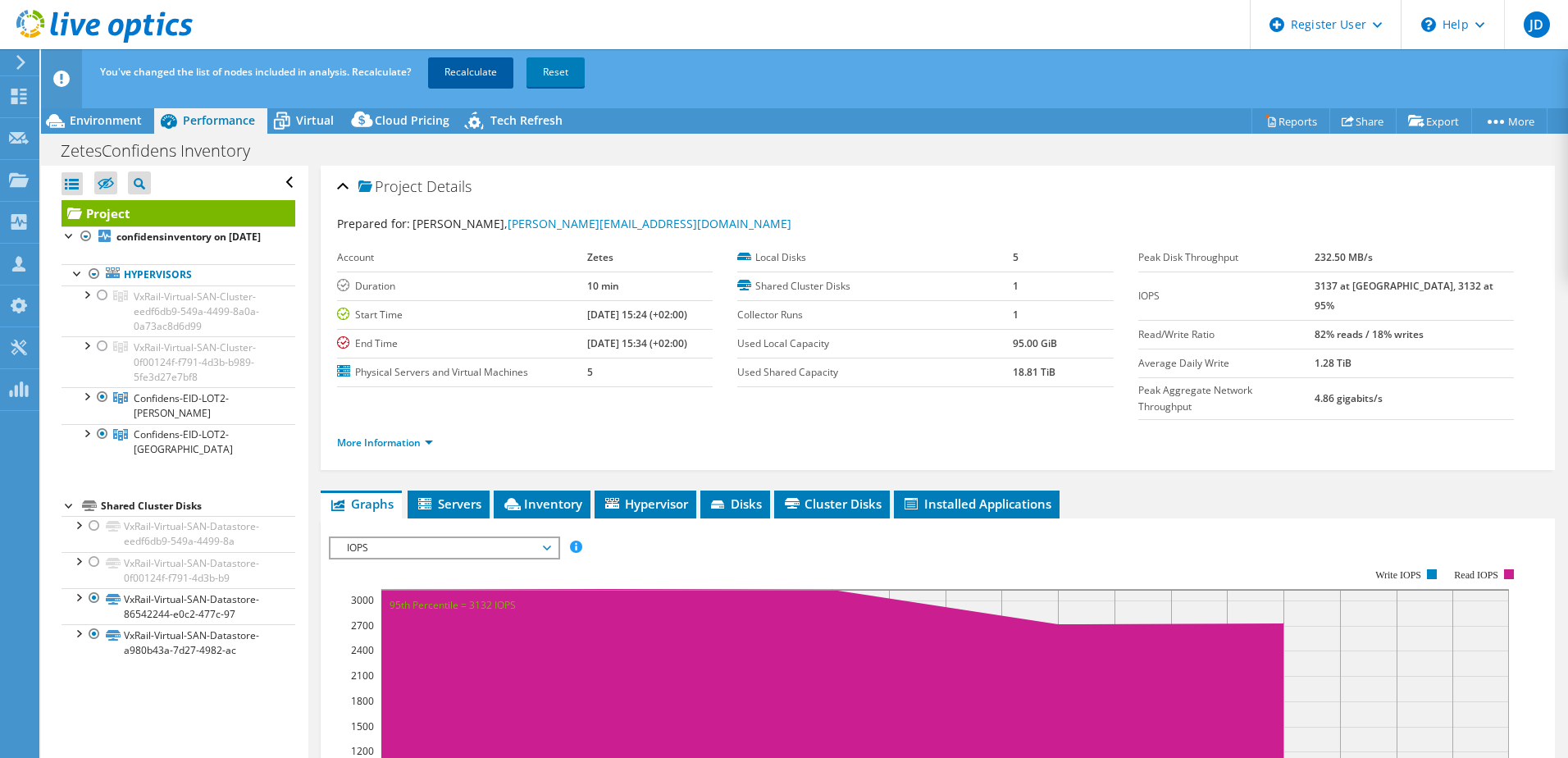
click at [467, 66] on link "Recalculate" at bounding box center [470, 72] width 85 height 30
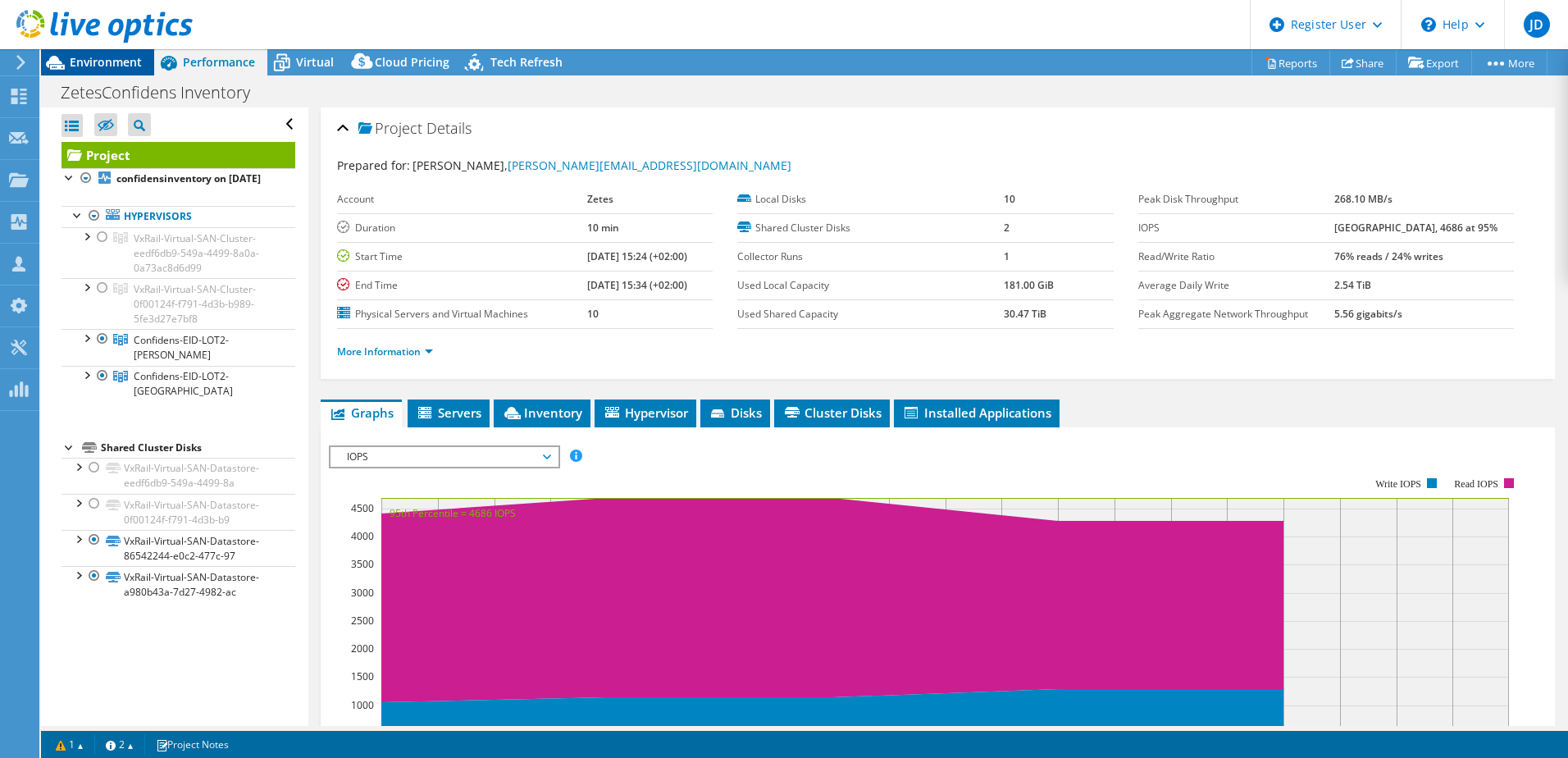
click at [105, 62] on span "Environment" at bounding box center [106, 61] width 72 height 15
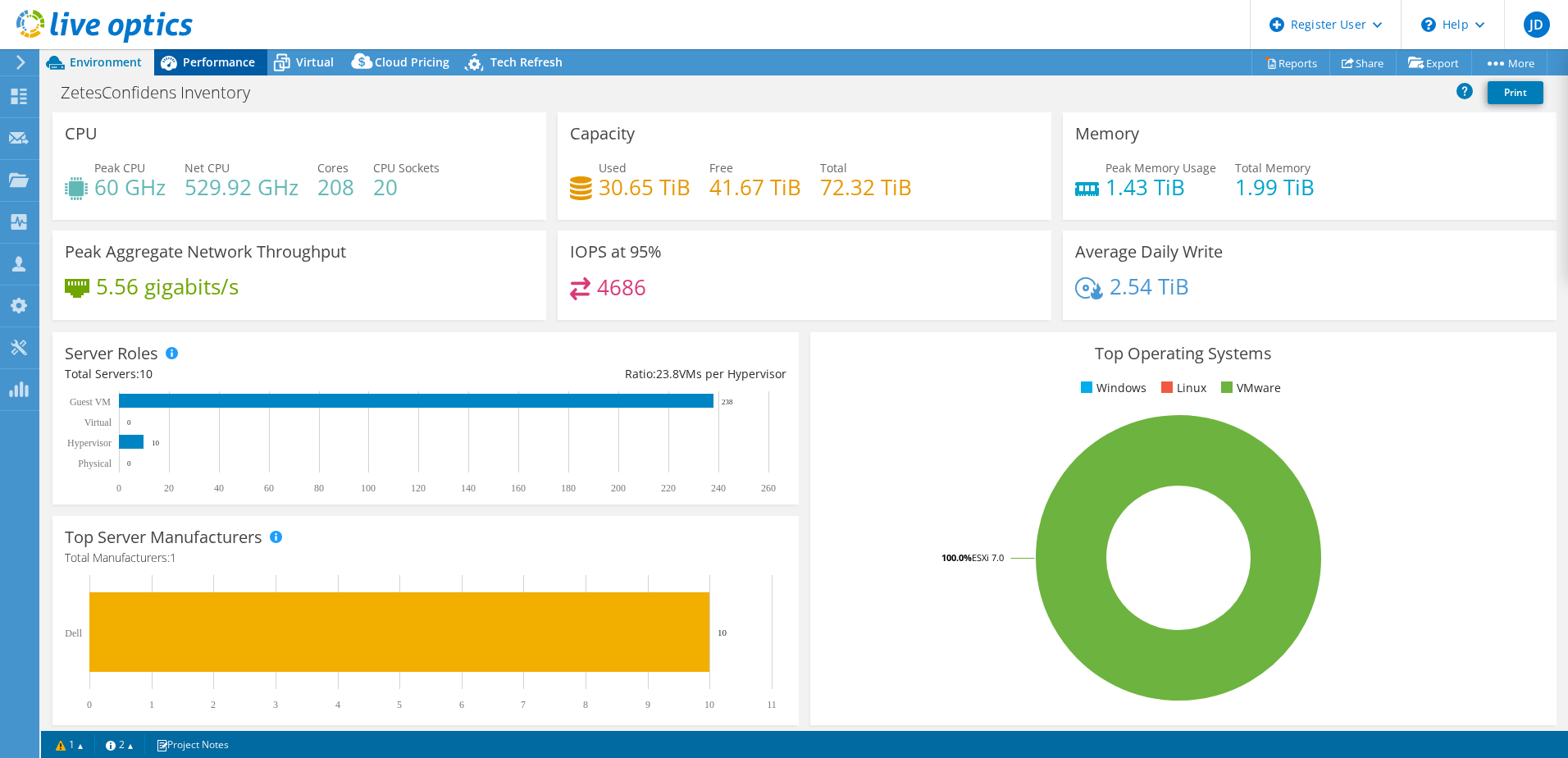
click at [228, 60] on span "Performance" at bounding box center [219, 61] width 72 height 15
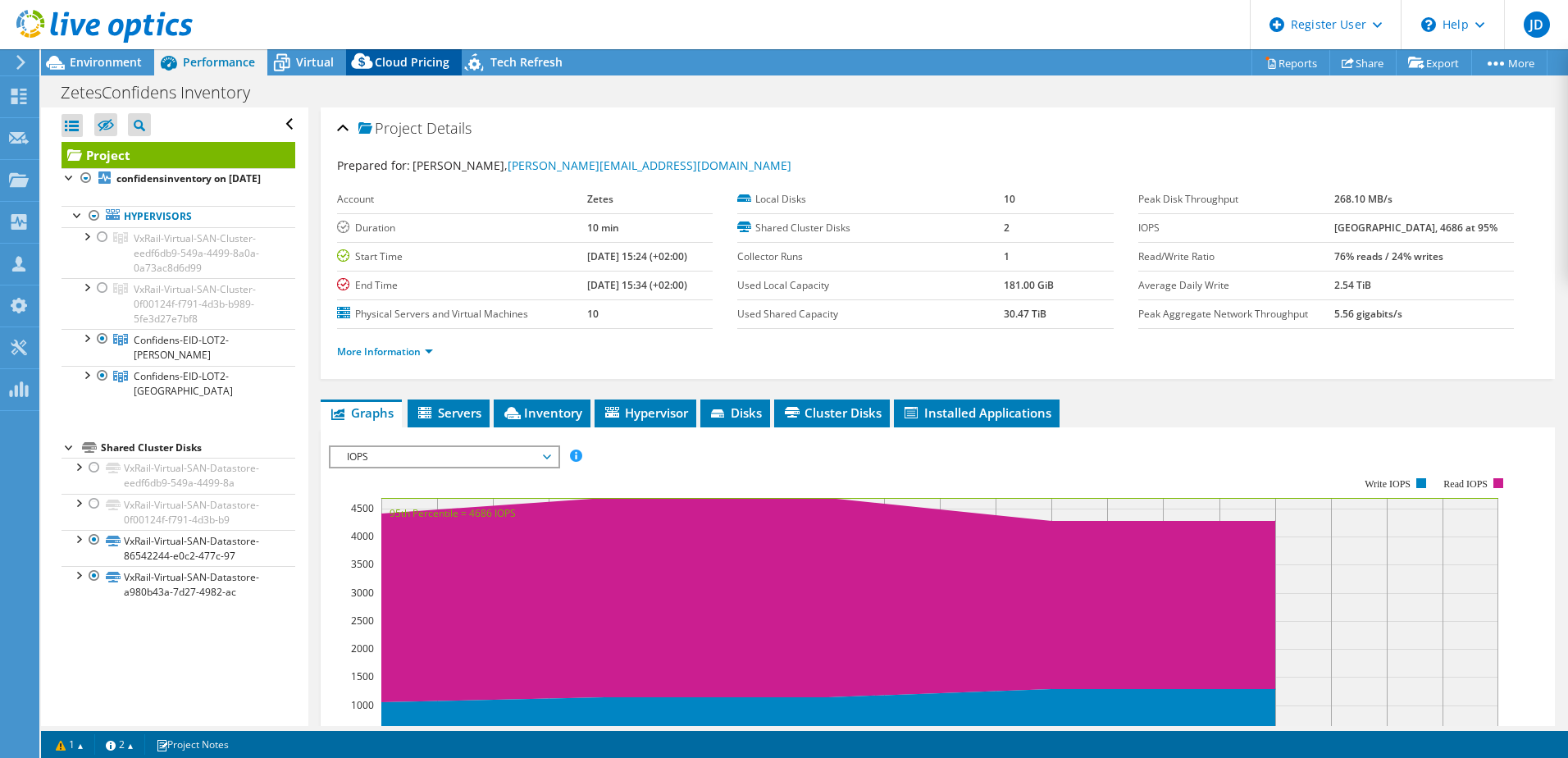
drag, startPoint x: 300, startPoint y: 61, endPoint x: 375, endPoint y: 80, distance: 77.4
click at [300, 61] on span "Virtual" at bounding box center [315, 61] width 38 height 15
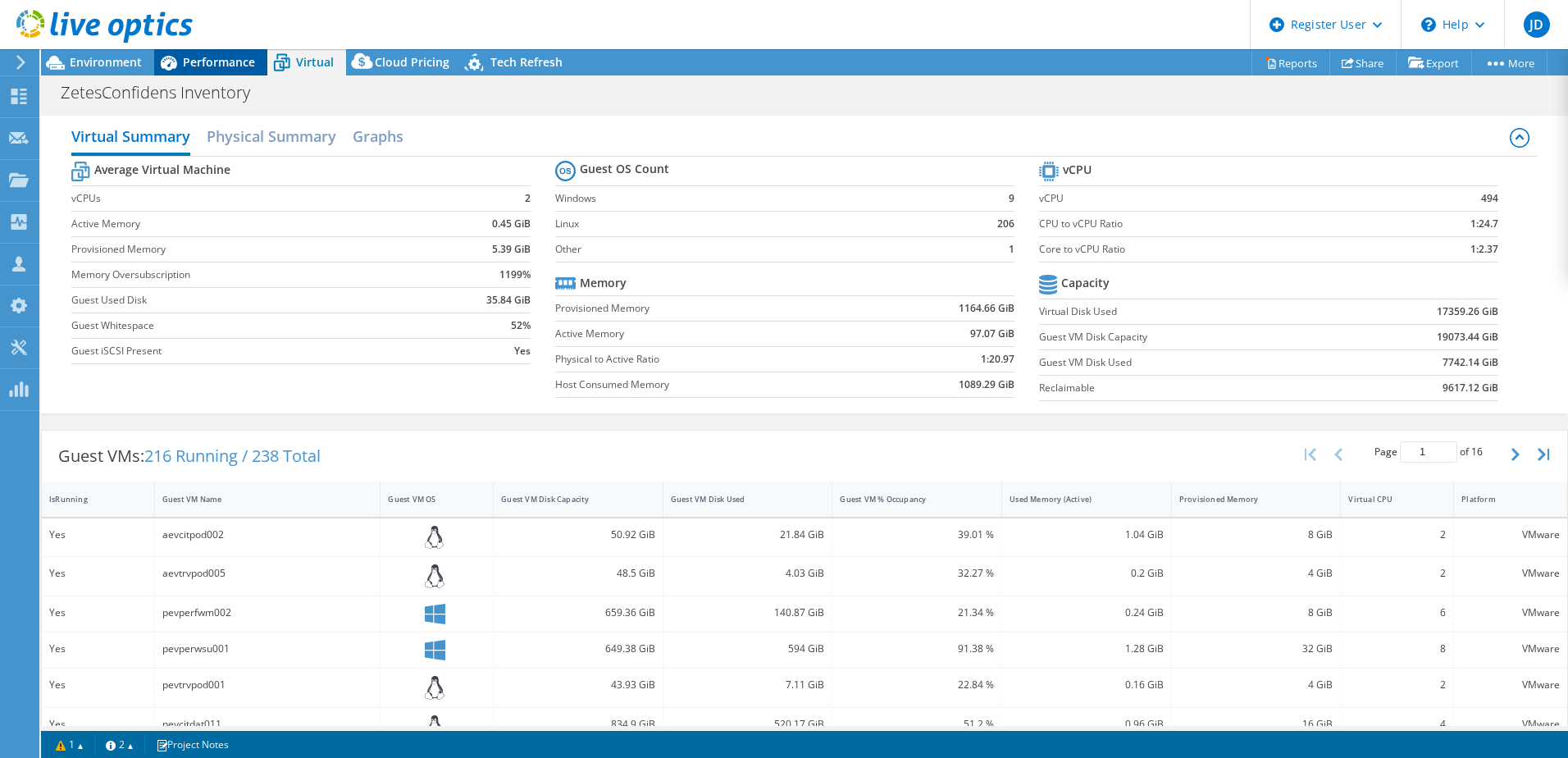
click at [214, 66] on span "Performance" at bounding box center [219, 61] width 72 height 15
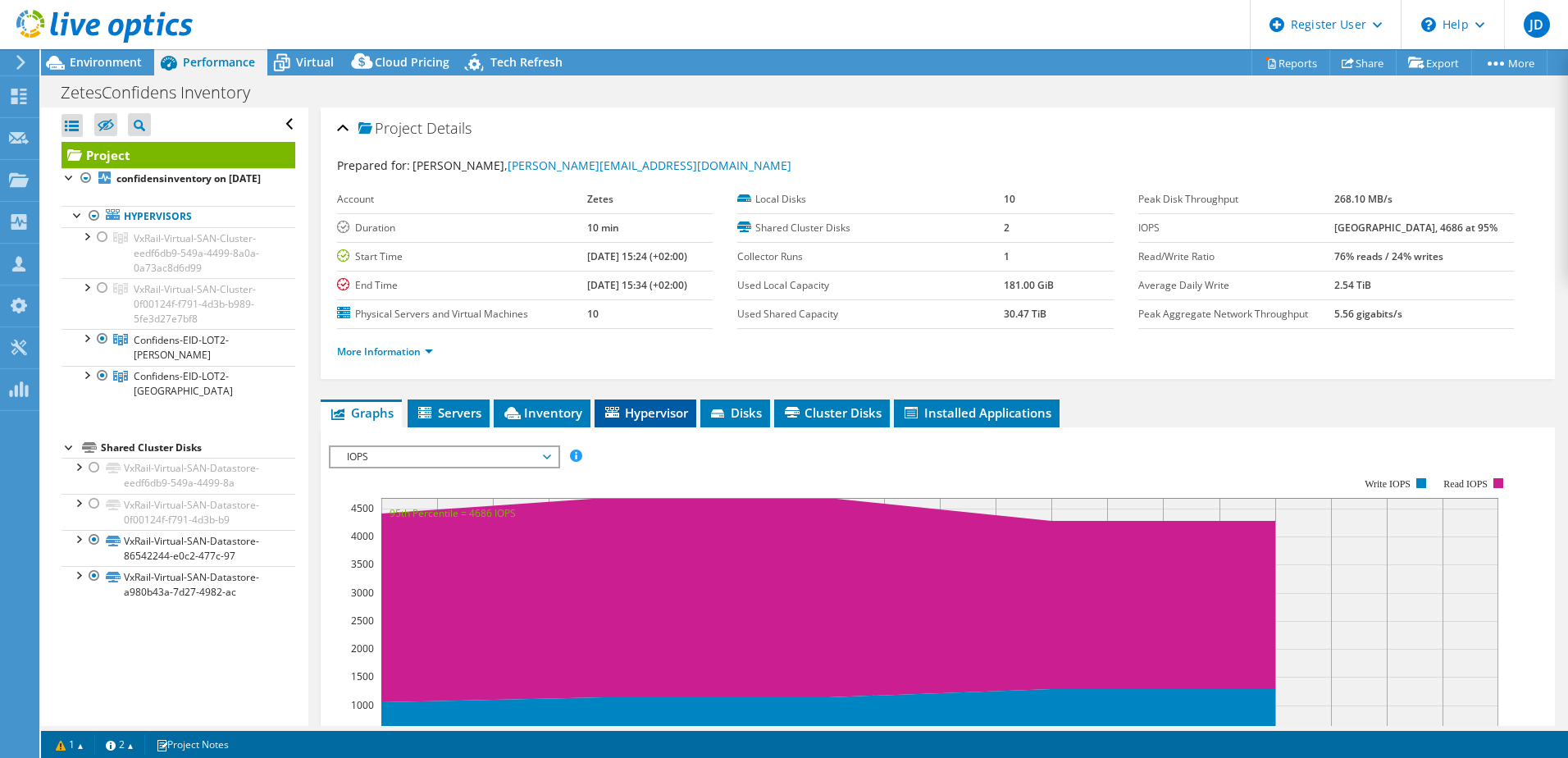
click at [653, 408] on span "Hypervisor" at bounding box center [645, 412] width 85 height 16
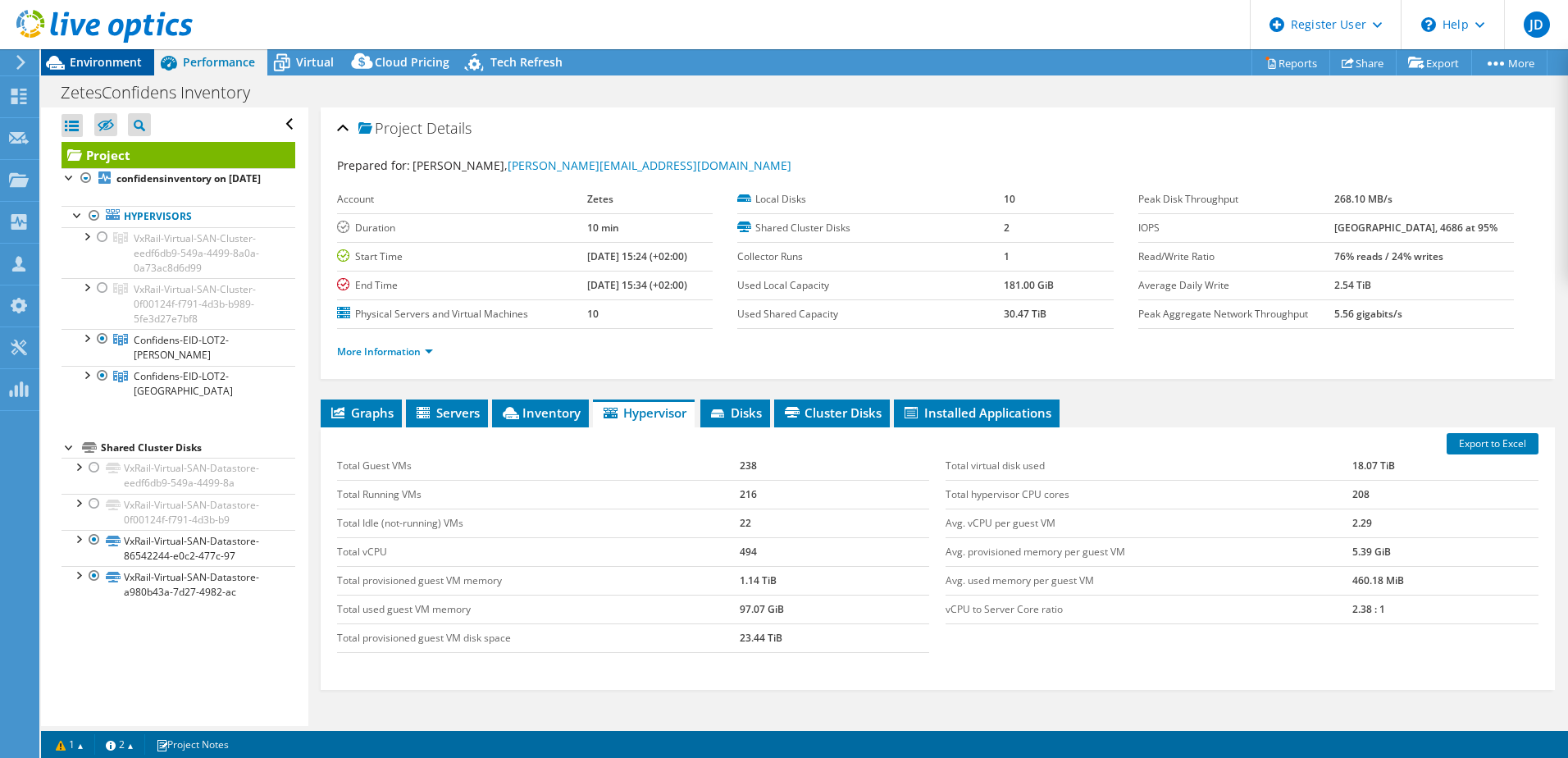
click at [133, 71] on div "Environment" at bounding box center [98, 62] width 113 height 26
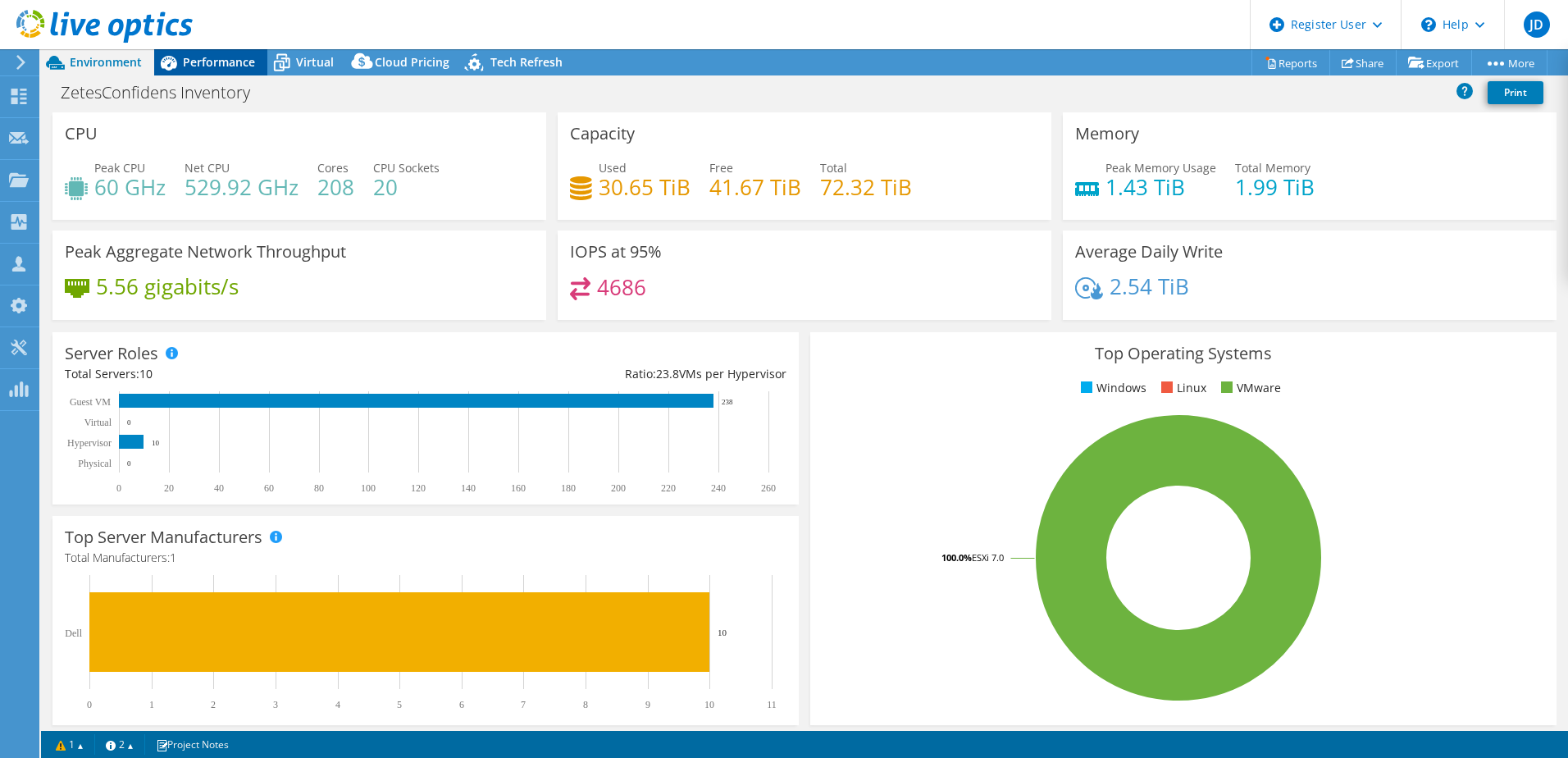
click at [232, 66] on span "Performance" at bounding box center [219, 61] width 72 height 15
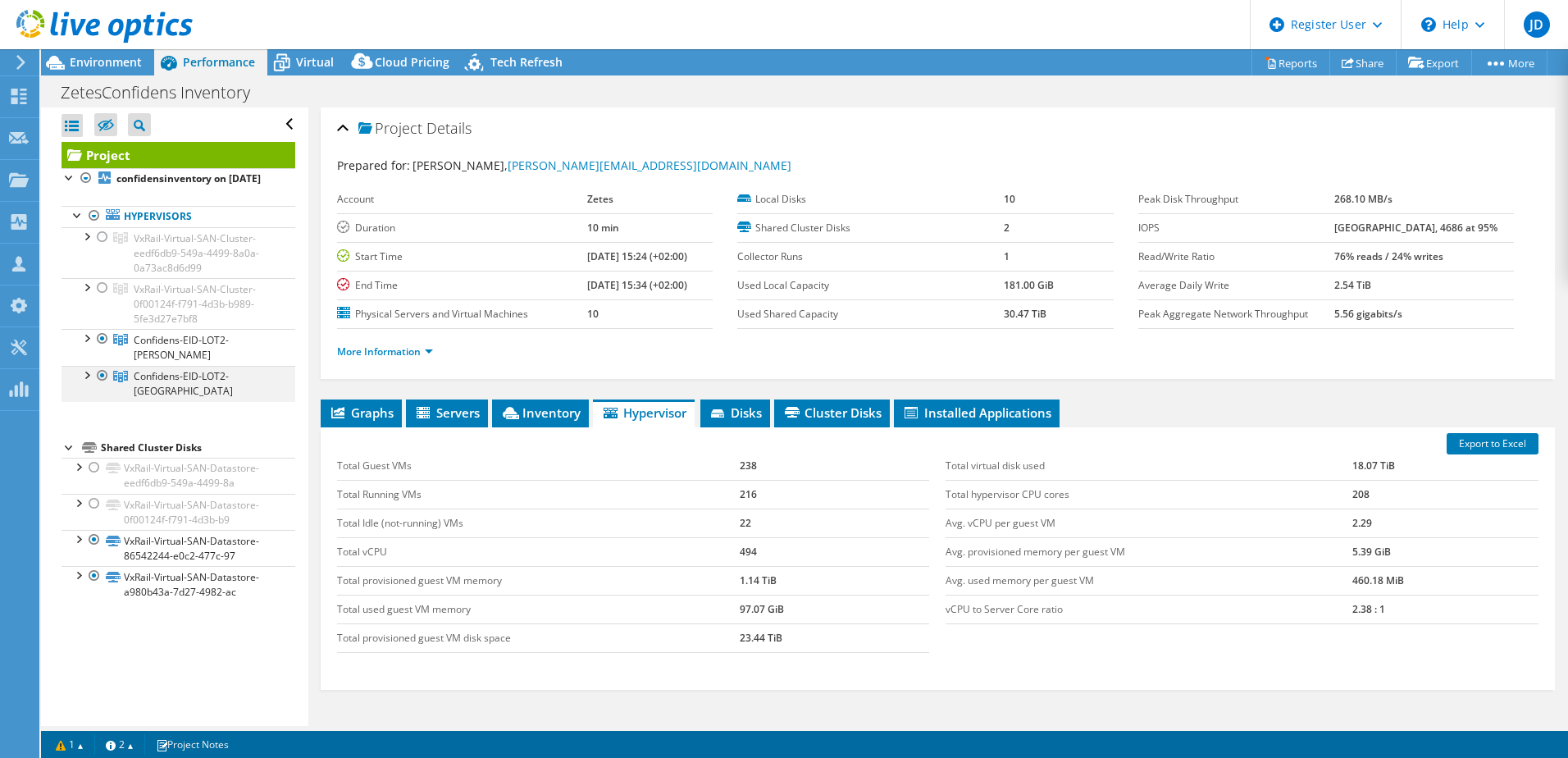
click at [101, 375] on div at bounding box center [102, 376] width 16 height 20
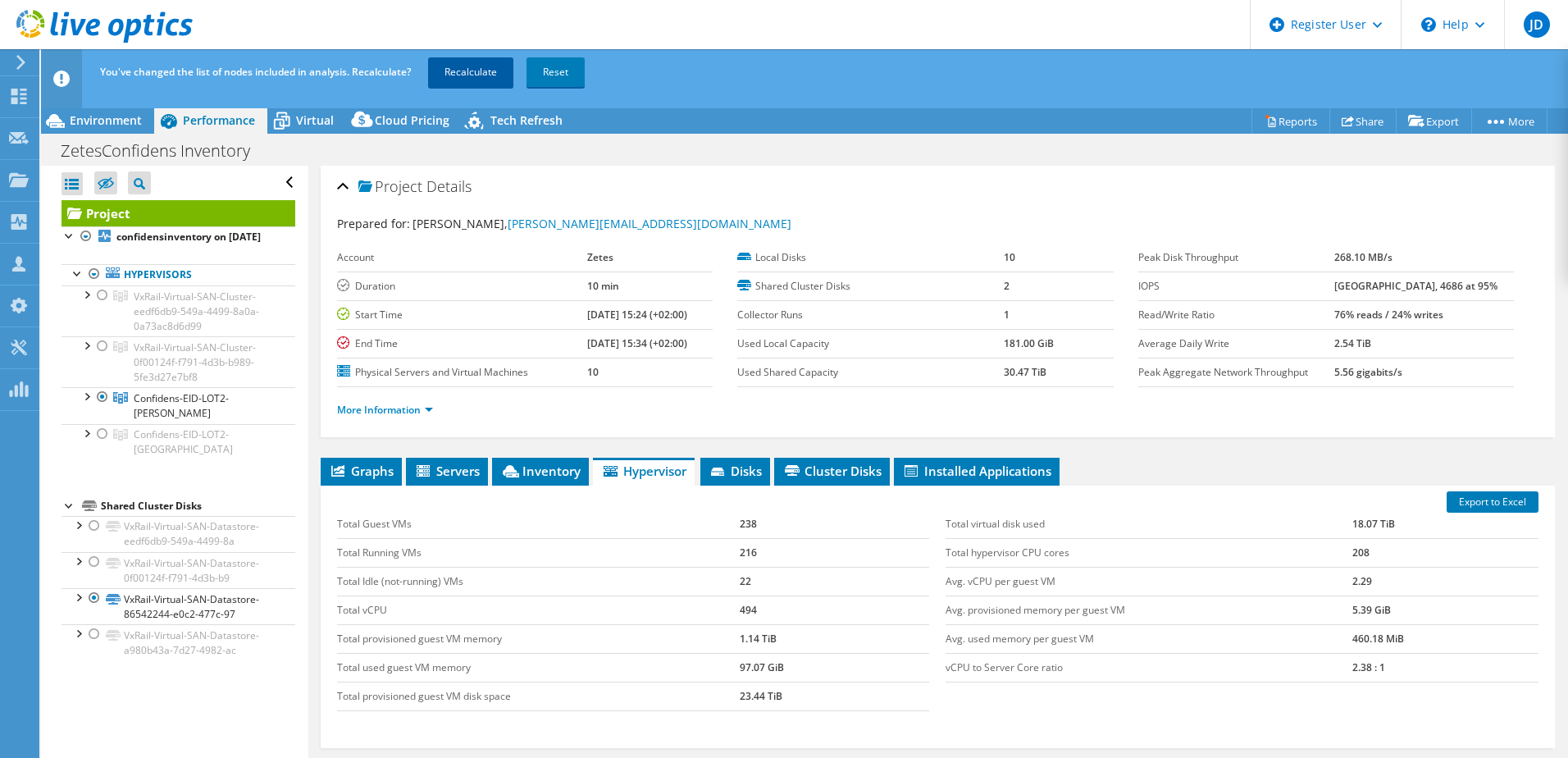
click at [475, 71] on link "Recalculate" at bounding box center [470, 72] width 85 height 30
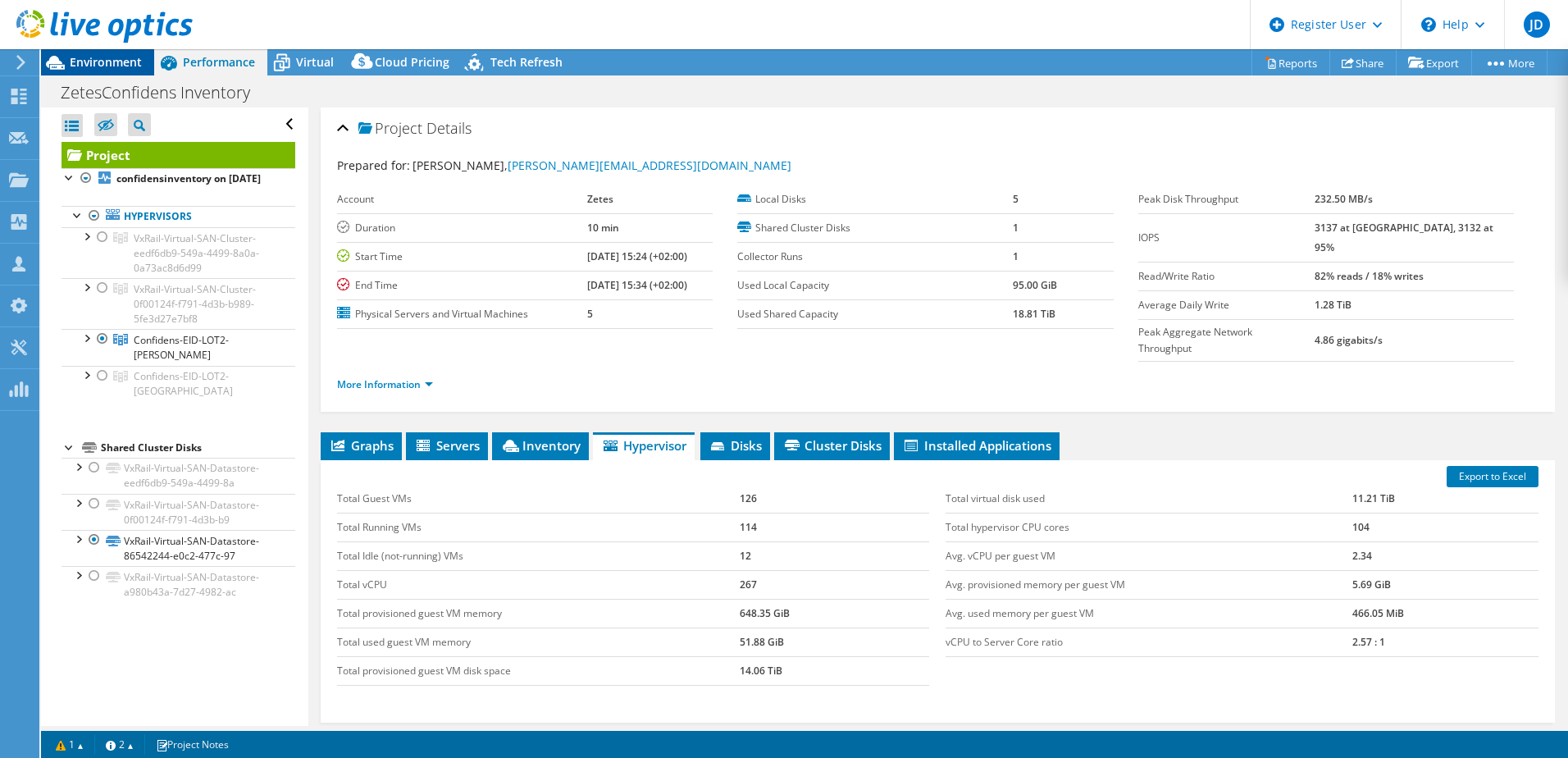
click at [117, 62] on span "Environment" at bounding box center [106, 61] width 72 height 15
